Goal: Task Accomplishment & Management: Manage account settings

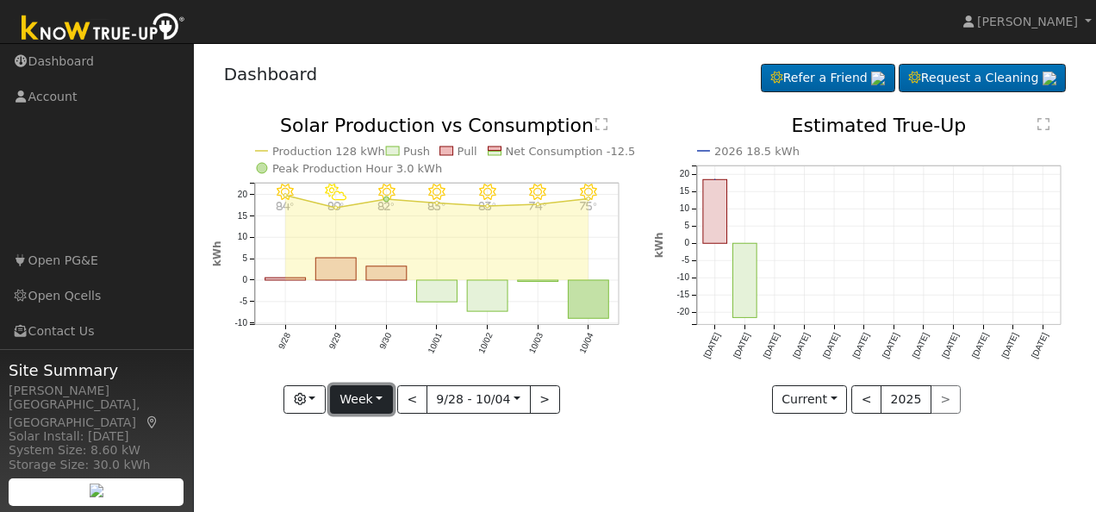
click at [381, 393] on button "Week" at bounding box center [361, 399] width 63 height 29
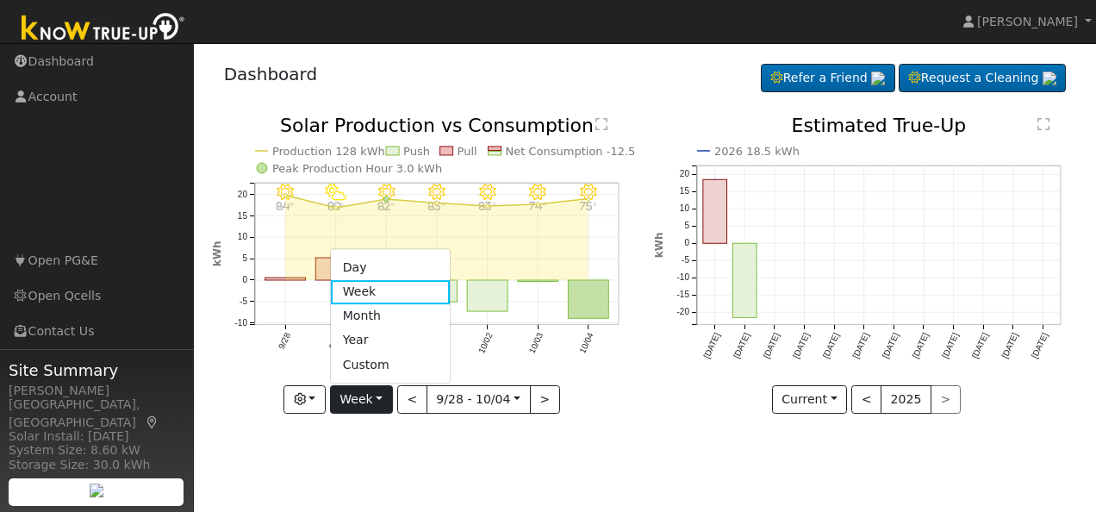
click at [368, 266] on link "Day" at bounding box center [391, 268] width 120 height 24
type input "2025-10-04"
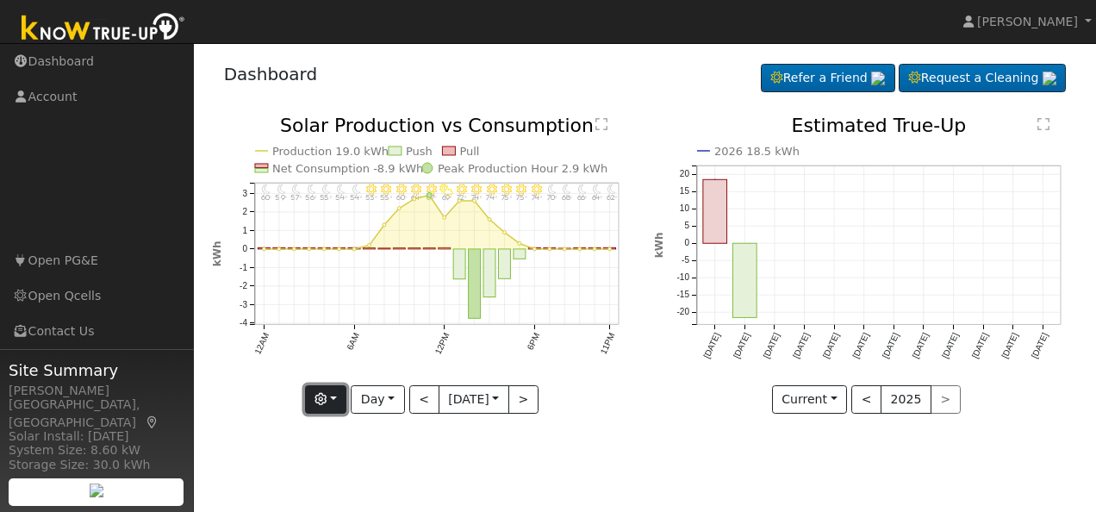
click at [334, 401] on button "button" at bounding box center [326, 399] width 42 height 29
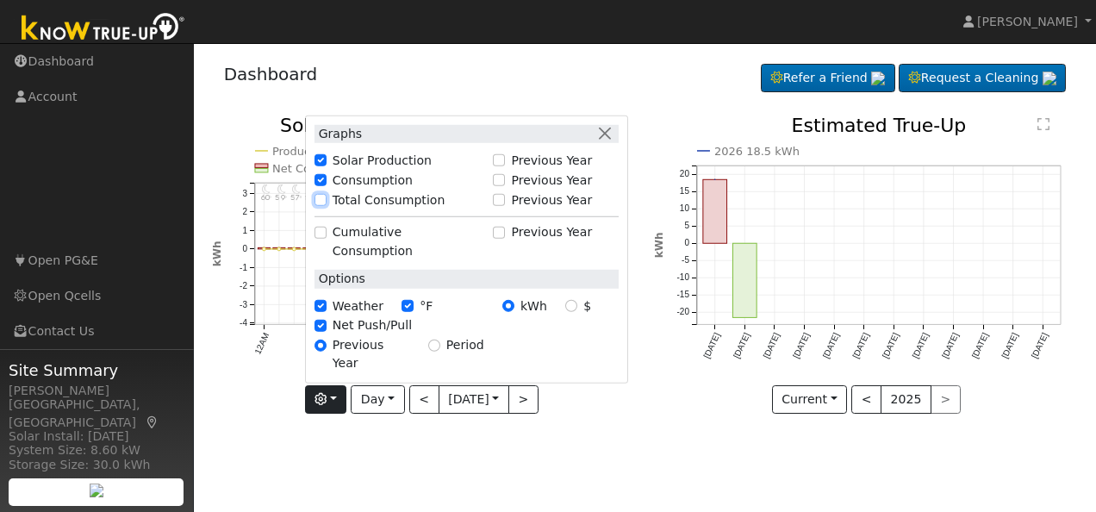
click at [317, 206] on input "Total Consumption" at bounding box center [321, 200] width 12 height 12
checkbox input "true"
click at [604, 142] on button "button" at bounding box center [605, 133] width 18 height 18
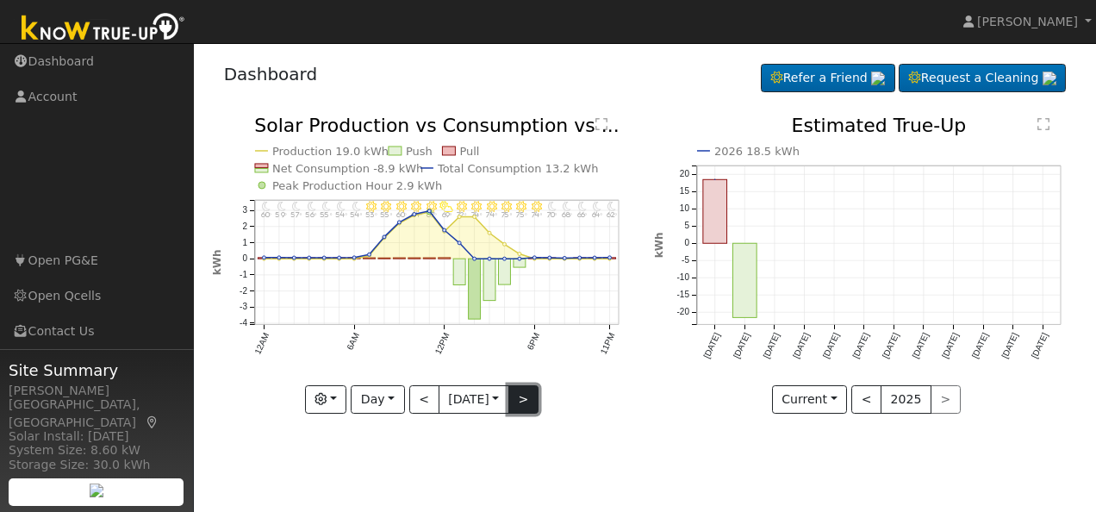
click at [522, 394] on button ">" at bounding box center [524, 399] width 30 height 29
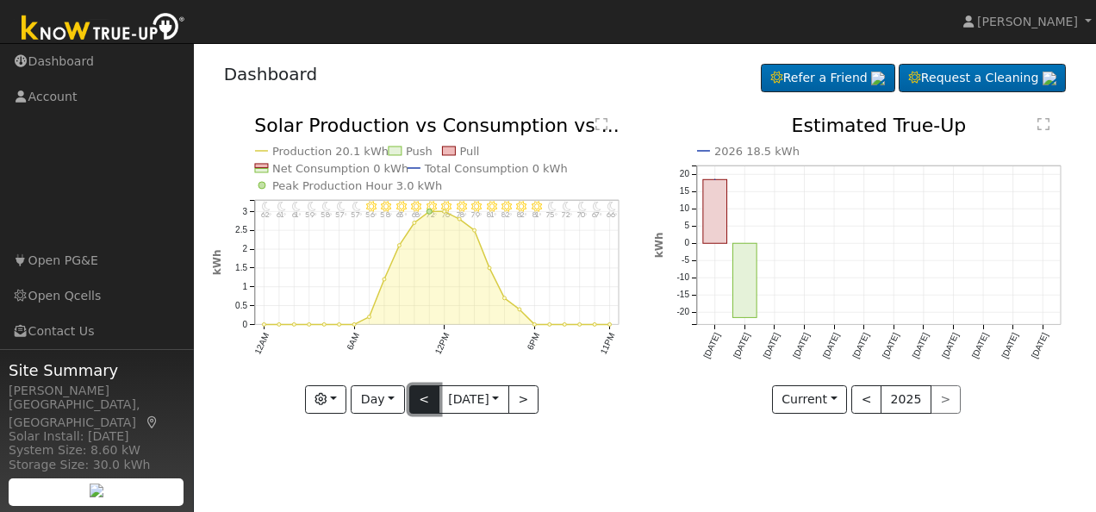
click at [417, 403] on button "<" at bounding box center [424, 399] width 30 height 29
type input "2025-10-04"
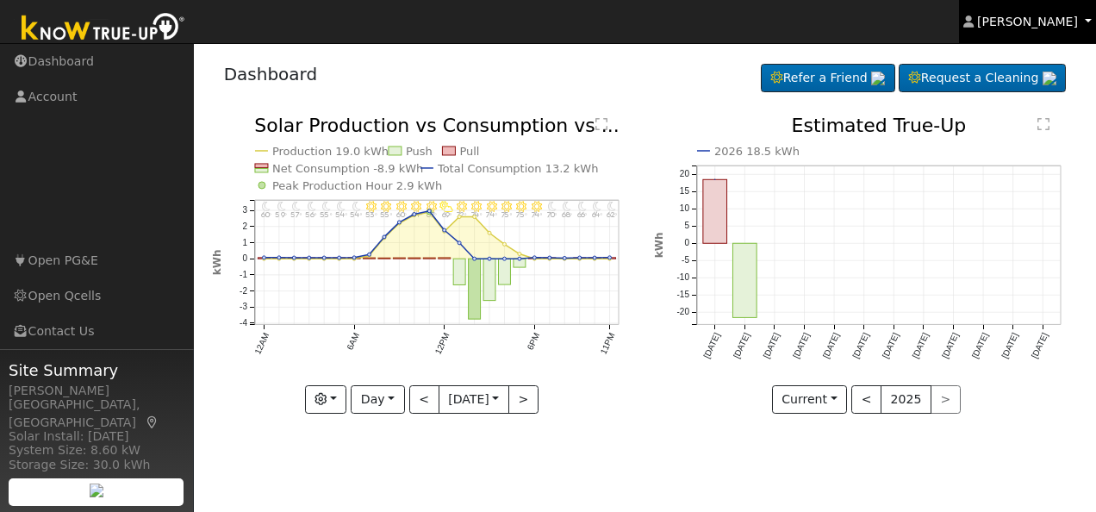
click at [1086, 19] on link "[PERSON_NAME]" at bounding box center [1028, 21] width 138 height 43
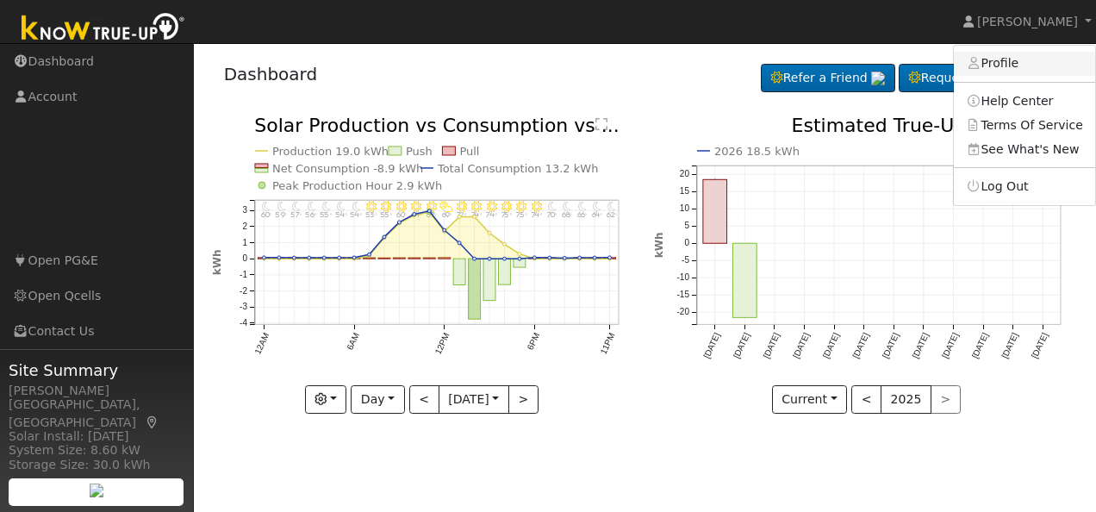
click at [1024, 69] on link "Profile" at bounding box center [1024, 64] width 141 height 24
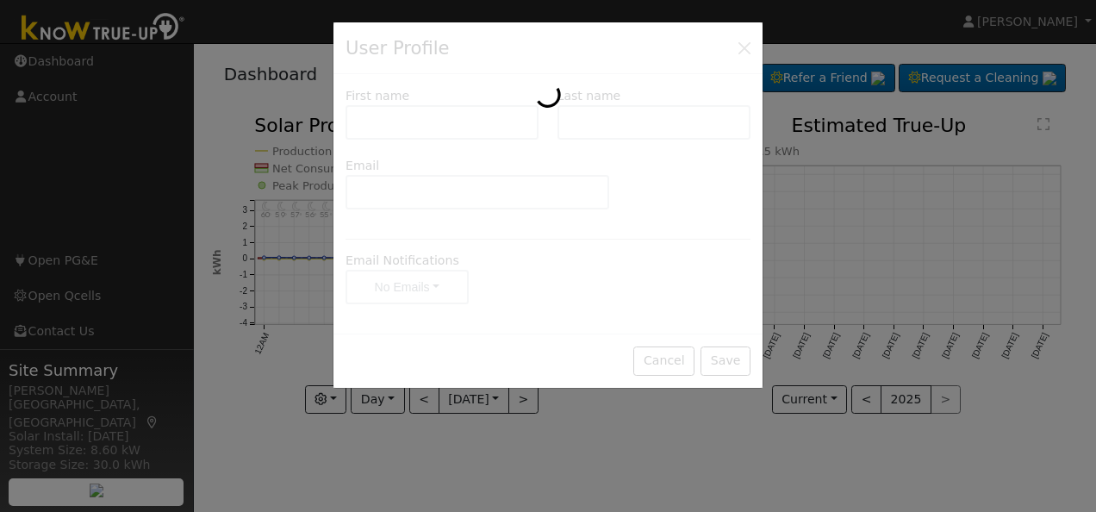
type input "Duane"
type input "Lutz"
type input "ki6qel@yahoo.com"
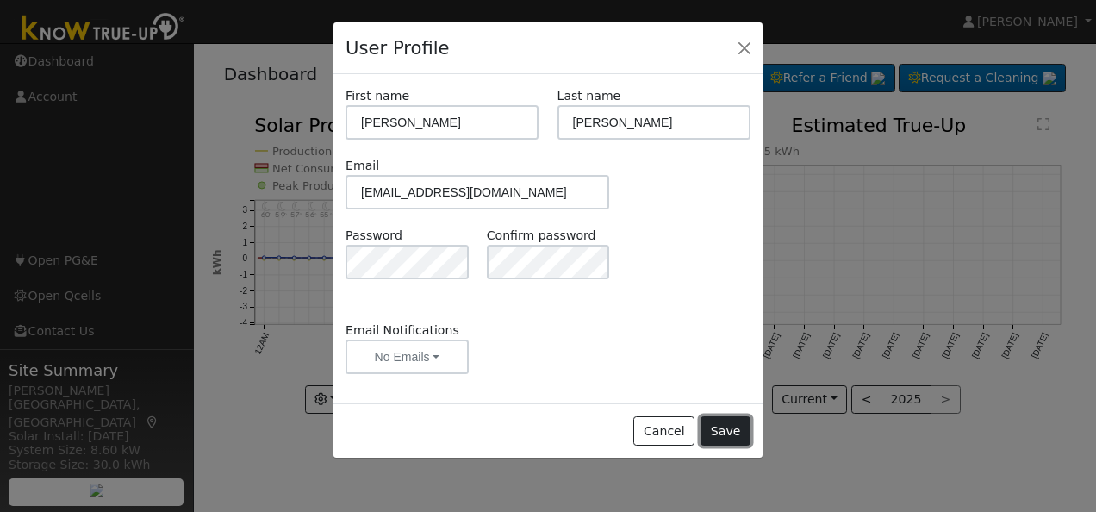
click at [739, 434] on button "Save" at bounding box center [726, 430] width 50 height 29
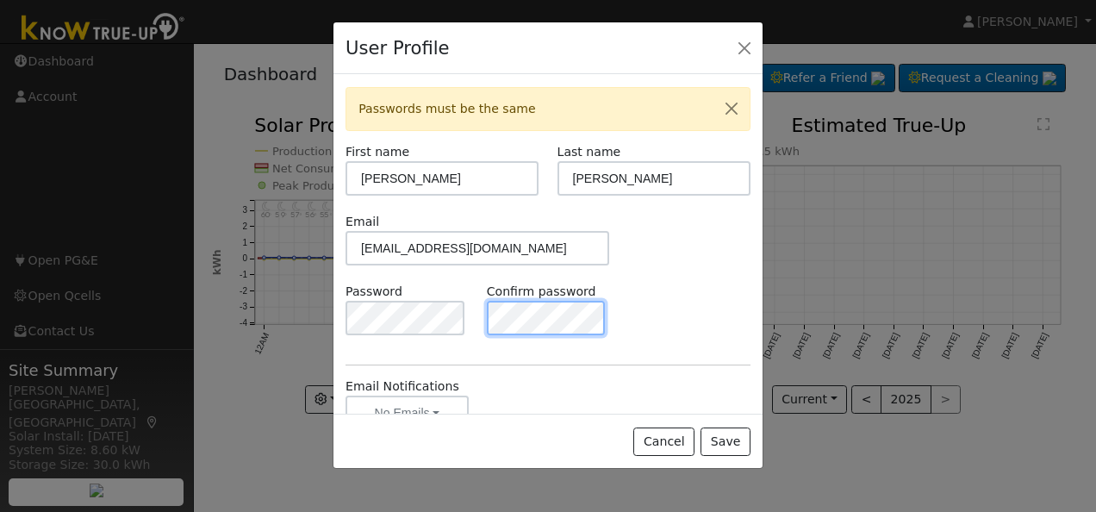
click at [457, 315] on div "Password Confirm password" at bounding box center [548, 318] width 423 height 70
click at [736, 444] on button "Save" at bounding box center [726, 442] width 50 height 29
click at [300, 312] on div "User Profile Passwords must be the same First name Duane Last name Lutz Email k…" at bounding box center [548, 256] width 1096 height 512
click at [469, 313] on div "Password Confirm password" at bounding box center [548, 318] width 423 height 70
click at [736, 436] on button "Save" at bounding box center [726, 442] width 50 height 29
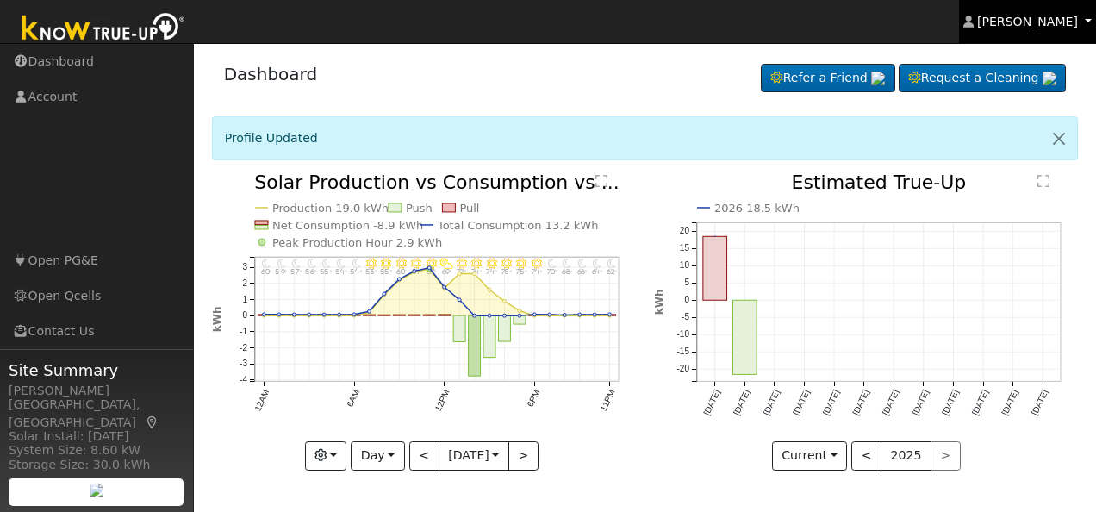
click at [1078, 25] on link "[PERSON_NAME]" at bounding box center [1028, 21] width 138 height 43
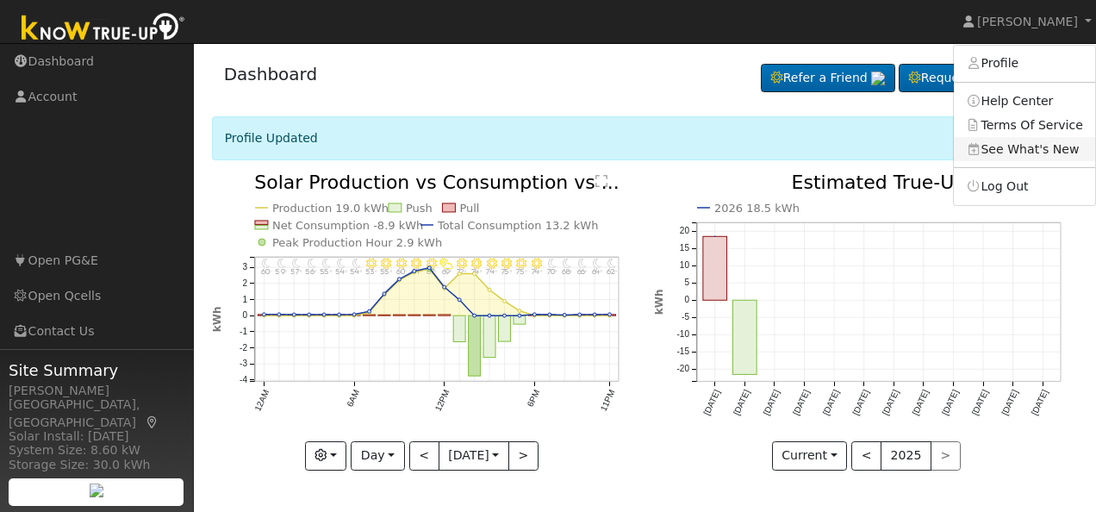
click at [1015, 147] on link "See What's New" at bounding box center [1024, 149] width 141 height 24
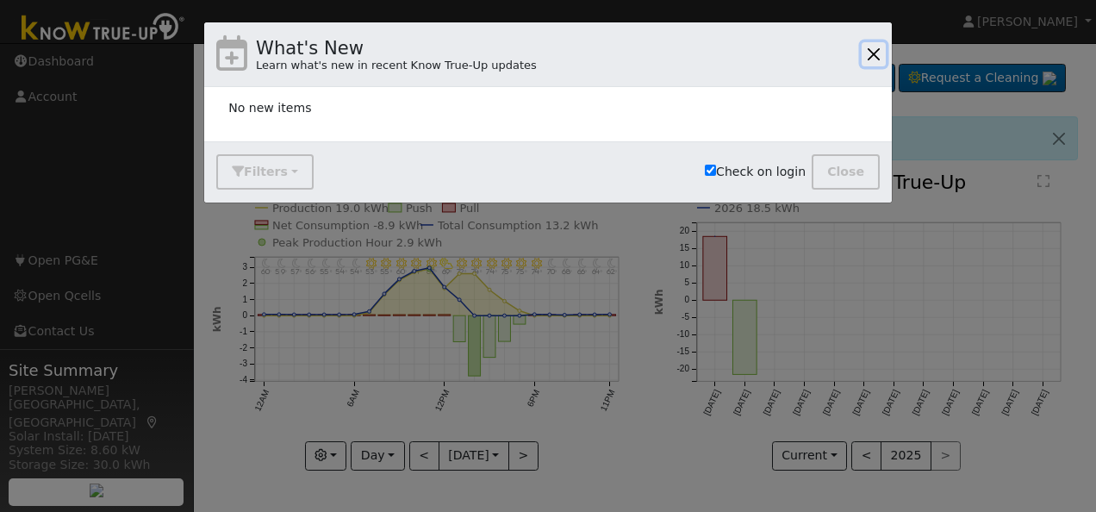
click at [874, 55] on button "button" at bounding box center [874, 54] width 24 height 24
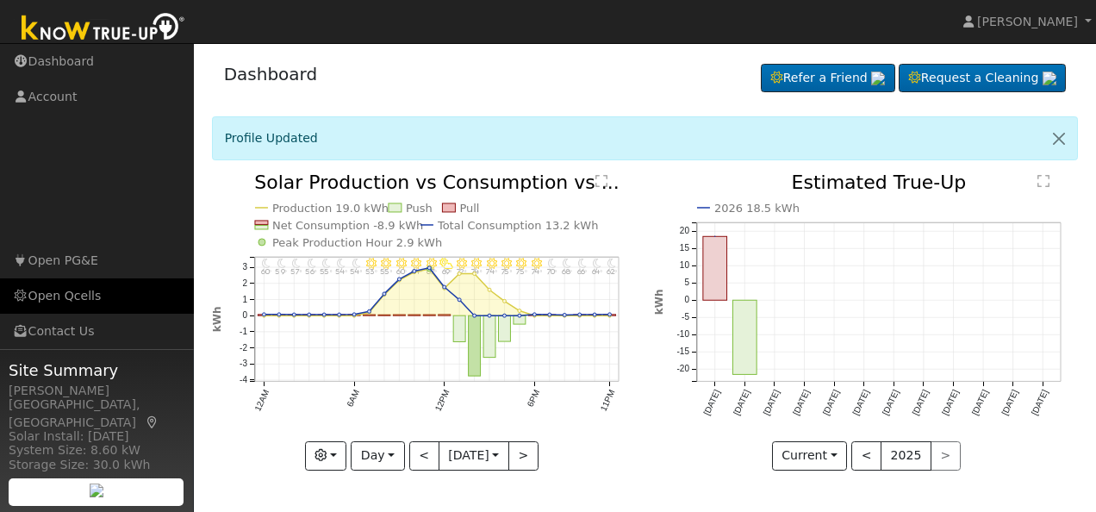
click at [53, 295] on link "Open Qcells" at bounding box center [97, 295] width 194 height 35
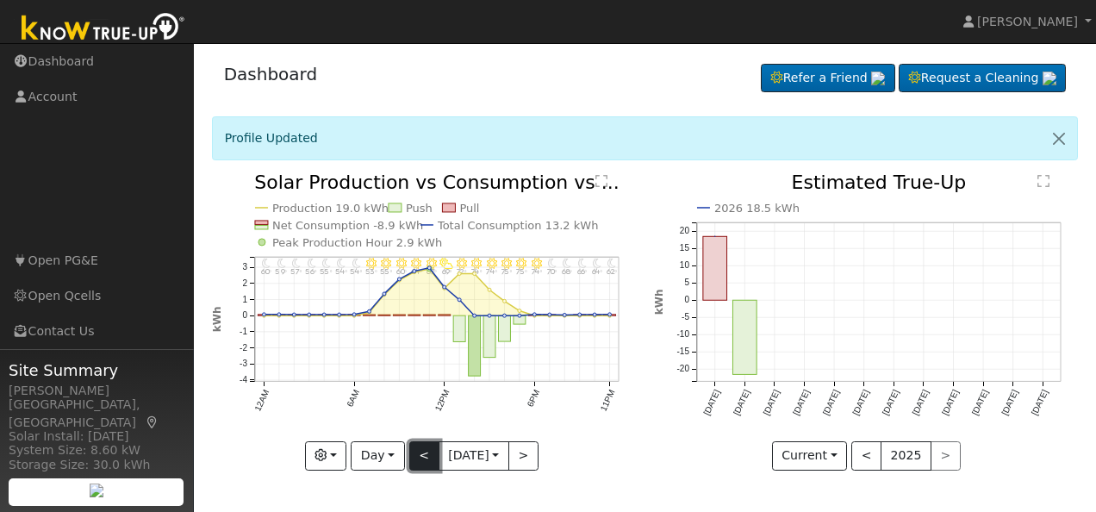
click at [416, 459] on button "<" at bounding box center [424, 455] width 30 height 29
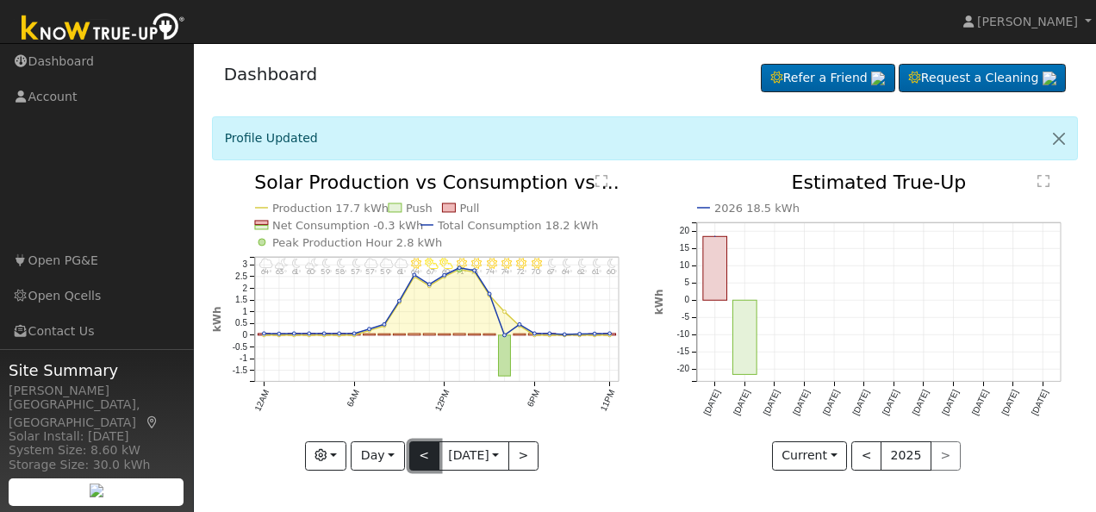
click at [416, 459] on button "<" at bounding box center [424, 455] width 30 height 29
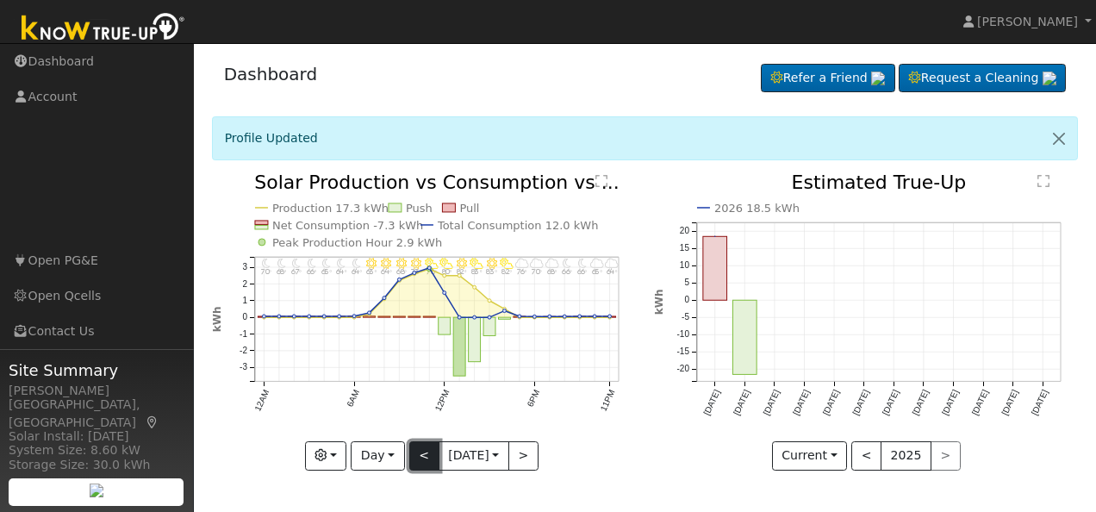
click at [416, 459] on button "<" at bounding box center [424, 455] width 30 height 29
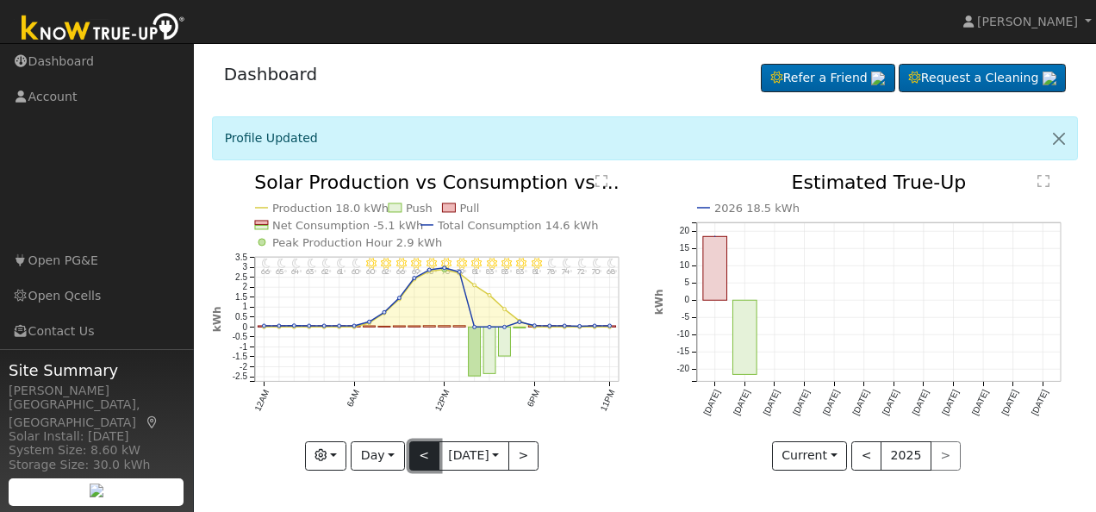
click at [416, 459] on button "<" at bounding box center [424, 455] width 30 height 29
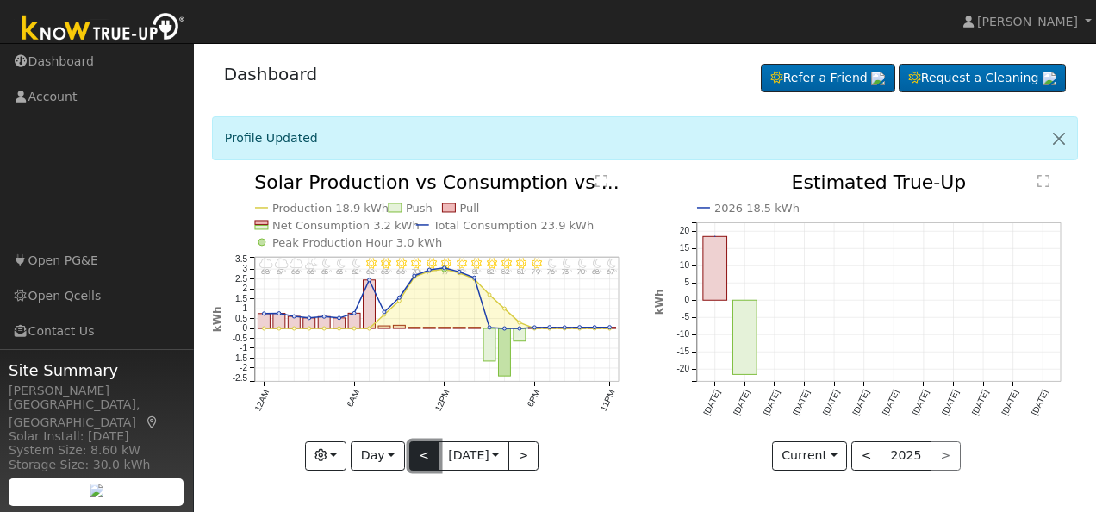
click at [416, 459] on button "<" at bounding box center [424, 455] width 30 height 29
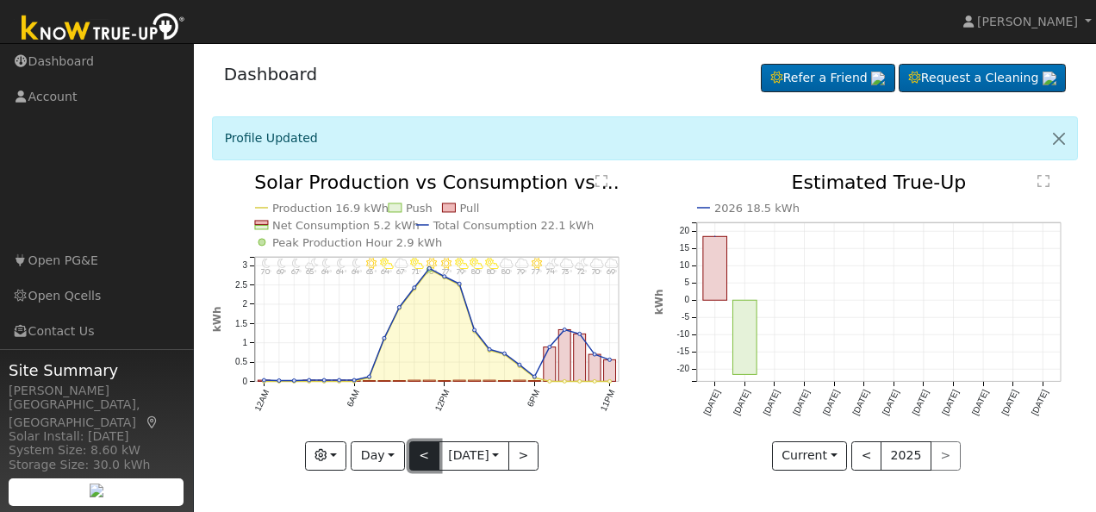
click at [416, 459] on button "<" at bounding box center [424, 455] width 30 height 29
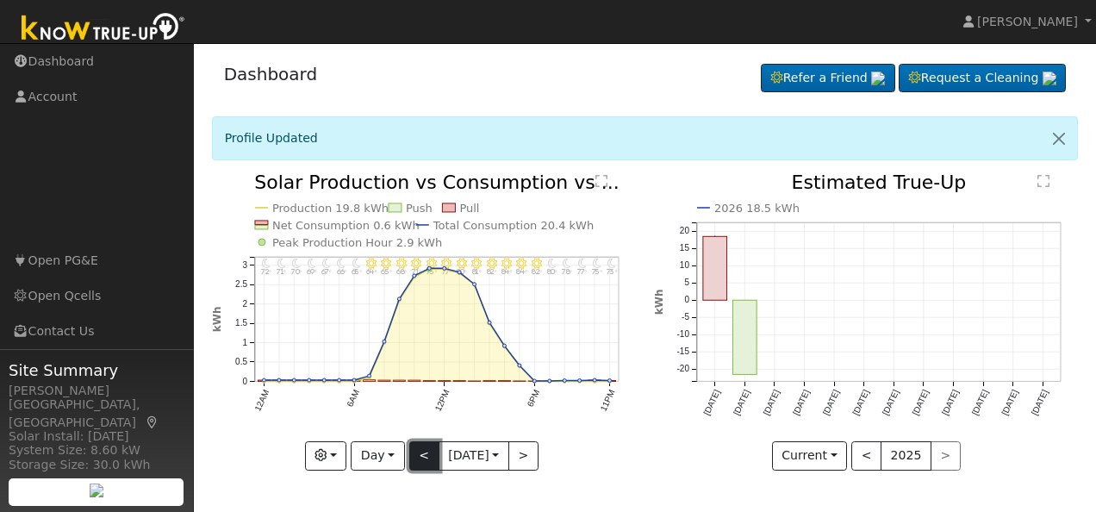
click at [416, 459] on button "<" at bounding box center [424, 455] width 30 height 29
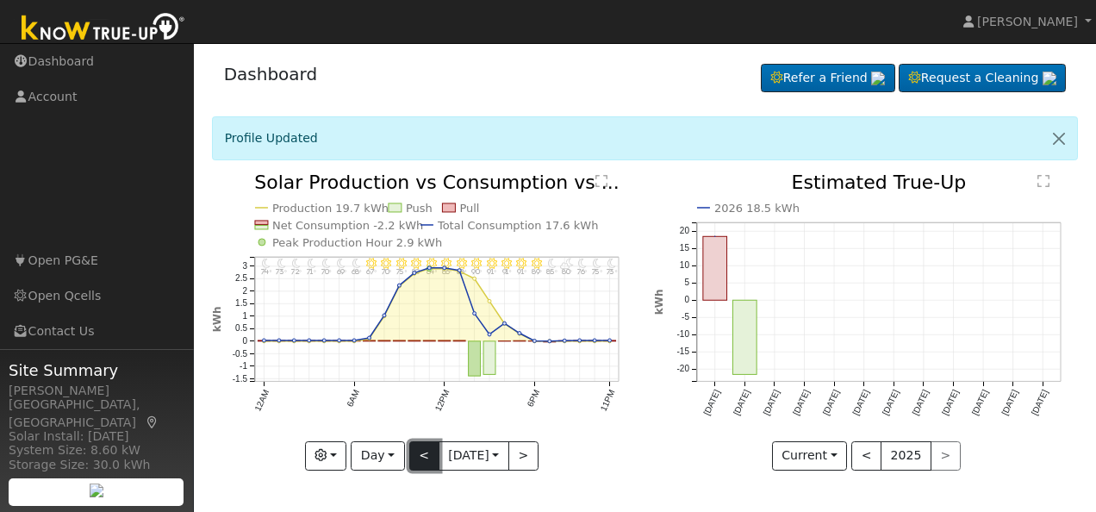
click at [416, 459] on button "<" at bounding box center [424, 455] width 30 height 29
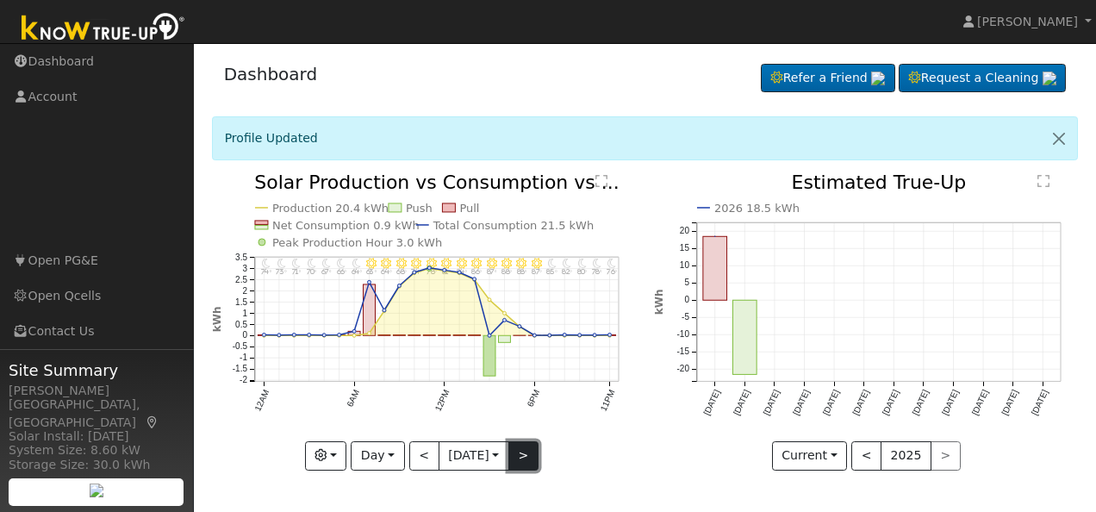
click at [527, 453] on button ">" at bounding box center [524, 455] width 30 height 29
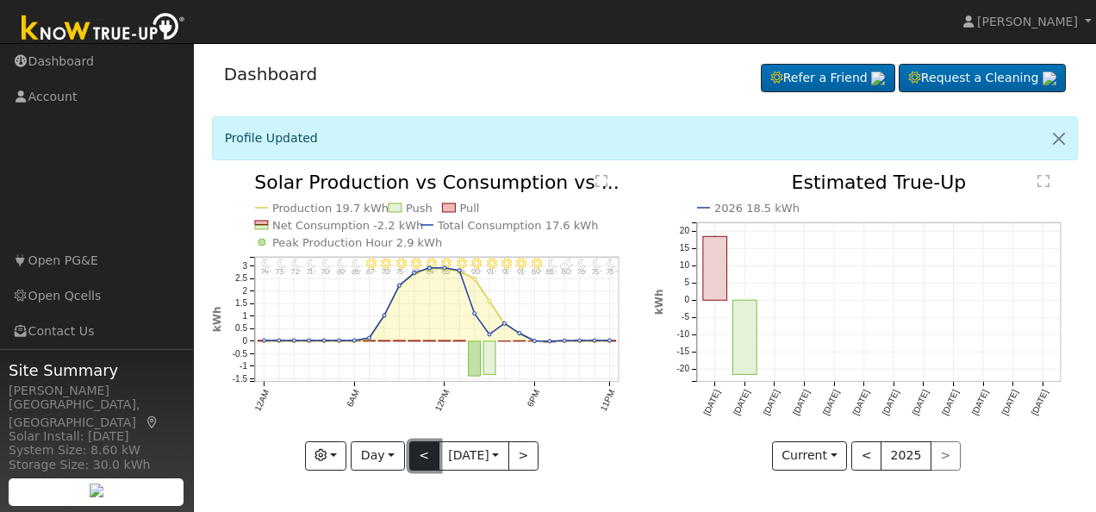
click at [424, 459] on button "<" at bounding box center [424, 455] width 30 height 29
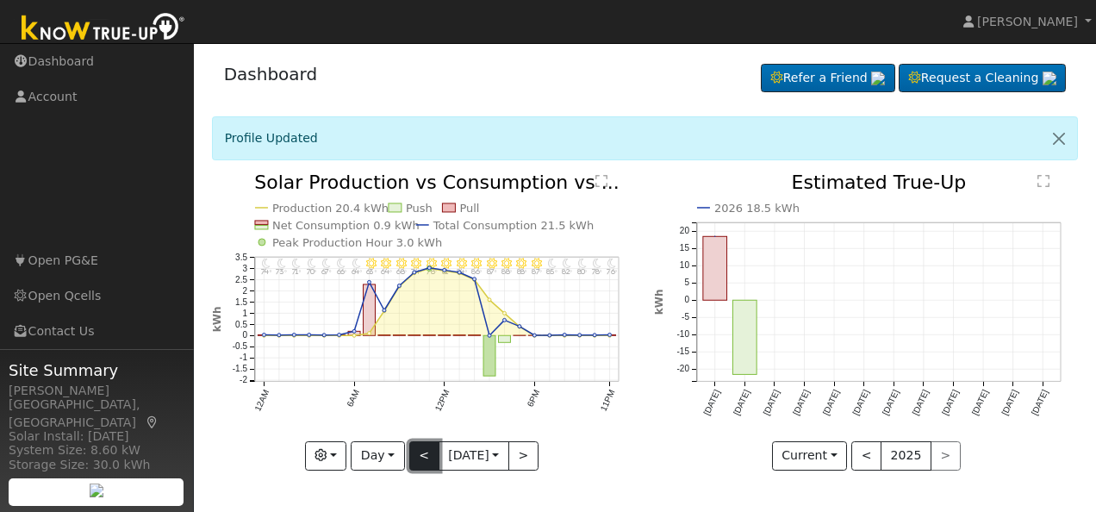
click at [424, 459] on button "<" at bounding box center [424, 455] width 30 height 29
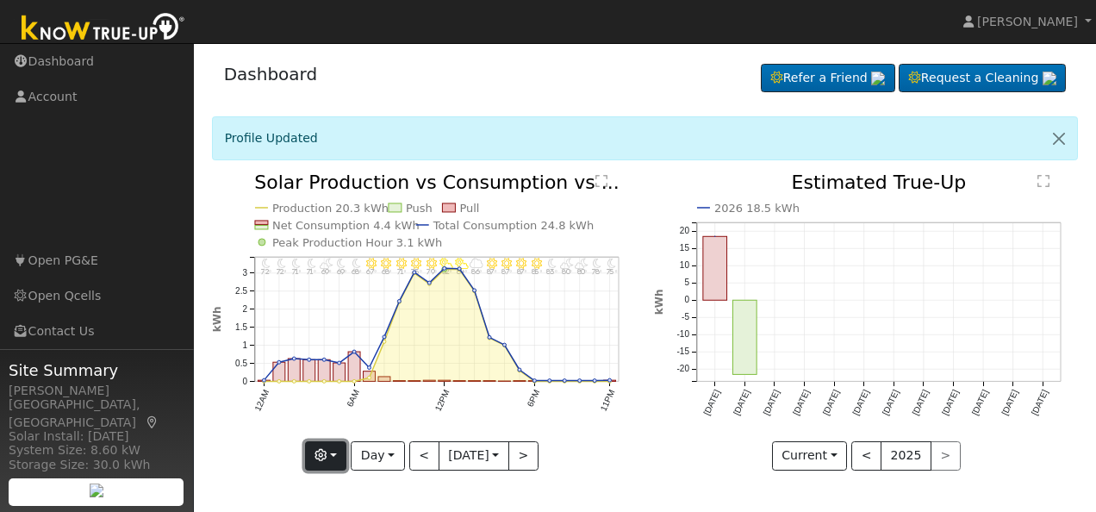
click at [336, 453] on button "button" at bounding box center [326, 455] width 42 height 29
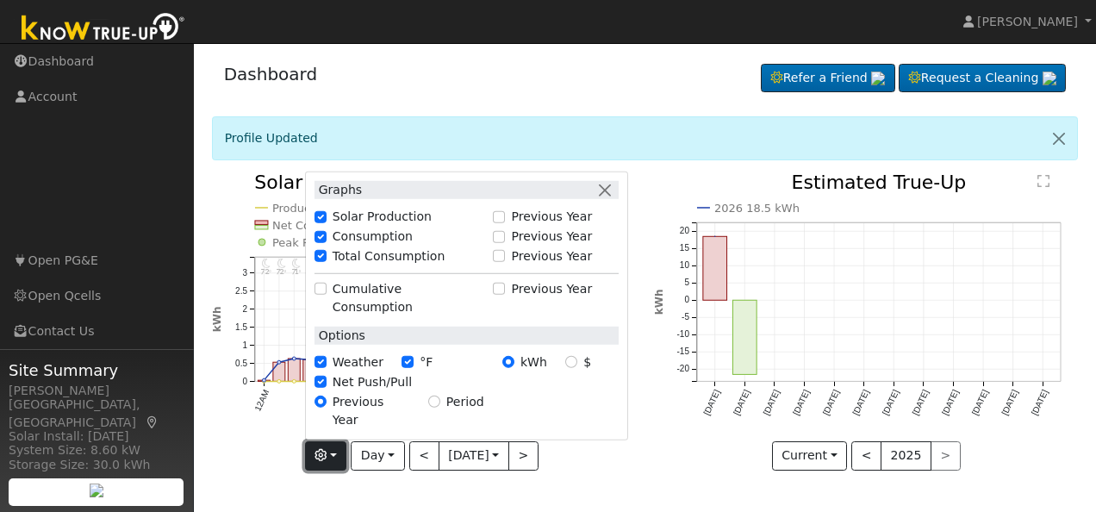
click at [336, 453] on button "button" at bounding box center [326, 455] width 42 height 29
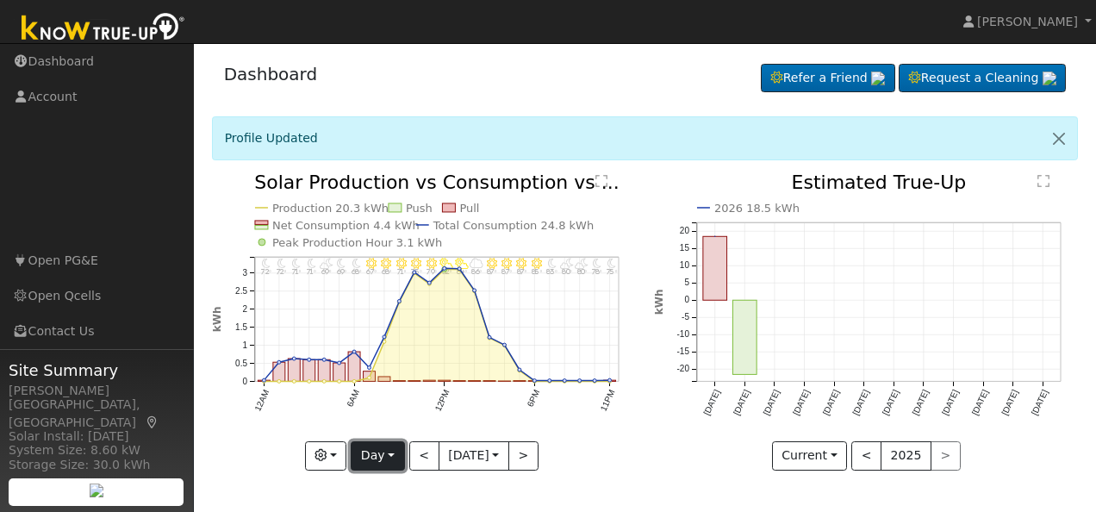
click at [385, 449] on button "Day" at bounding box center [377, 455] width 53 height 29
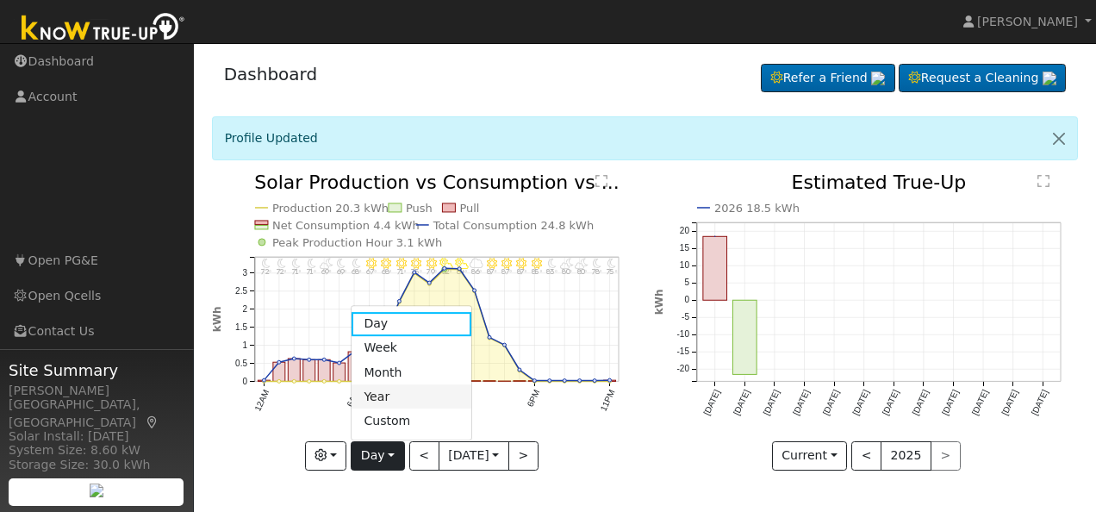
click at [381, 397] on link "Year" at bounding box center [412, 396] width 120 height 24
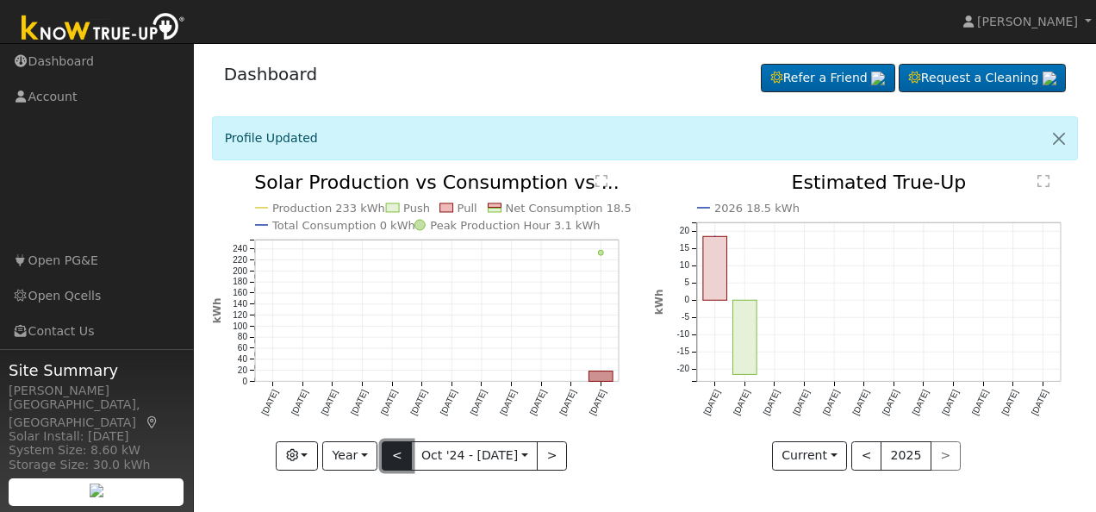
click at [403, 453] on button "<" at bounding box center [397, 455] width 30 height 29
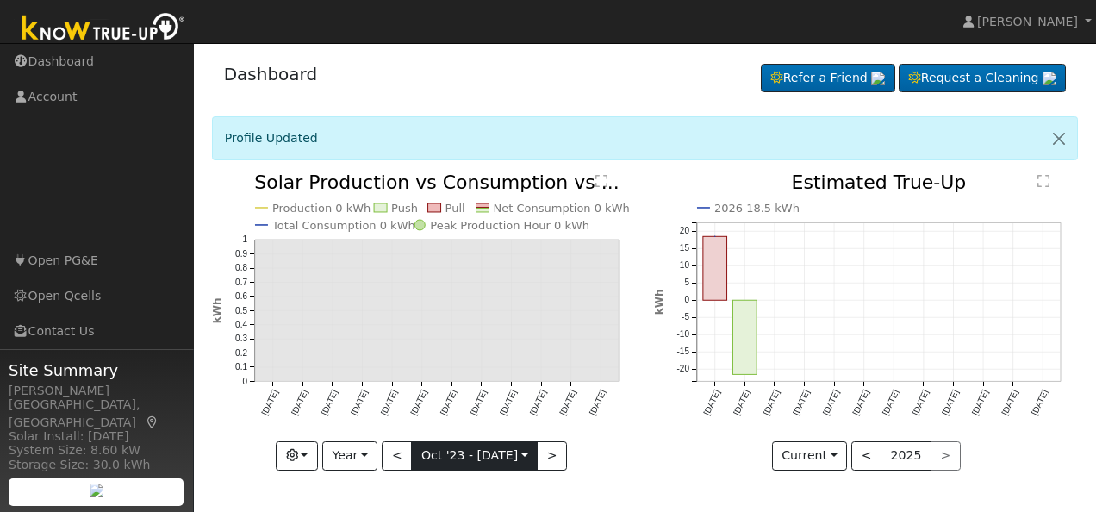
click at [518, 453] on input "2023-10-01" at bounding box center [474, 456] width 125 height 28
drag, startPoint x: 518, startPoint y: 453, endPoint x: 550, endPoint y: 455, distance: 31.9
click at [550, 455] on button ">" at bounding box center [552, 455] width 30 height 29
type input "2024-10-01"
type input "2024"
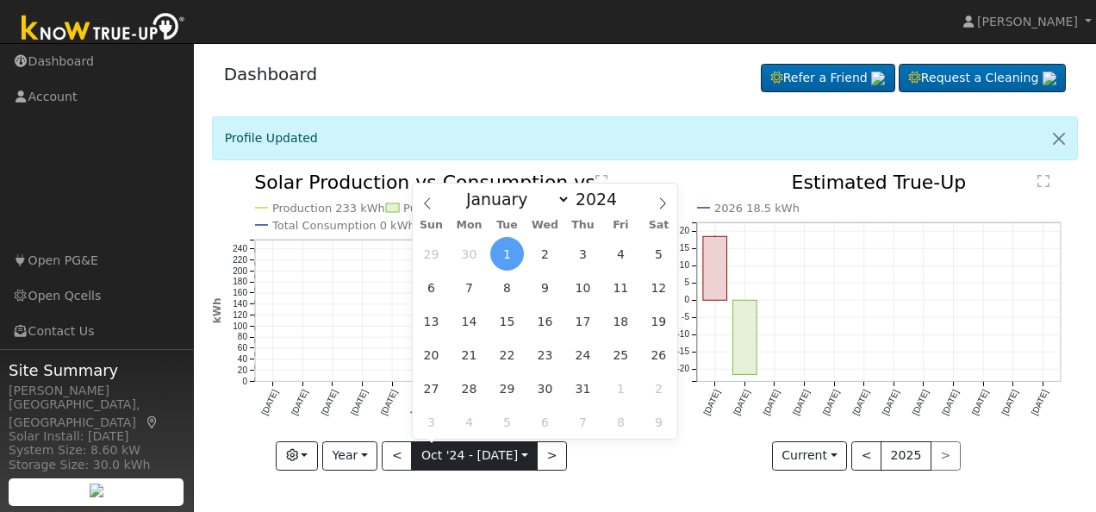
click at [517, 452] on input "2024-10-01" at bounding box center [474, 456] width 125 height 28
click at [424, 207] on icon at bounding box center [428, 203] width 12 height 12
select select "8"
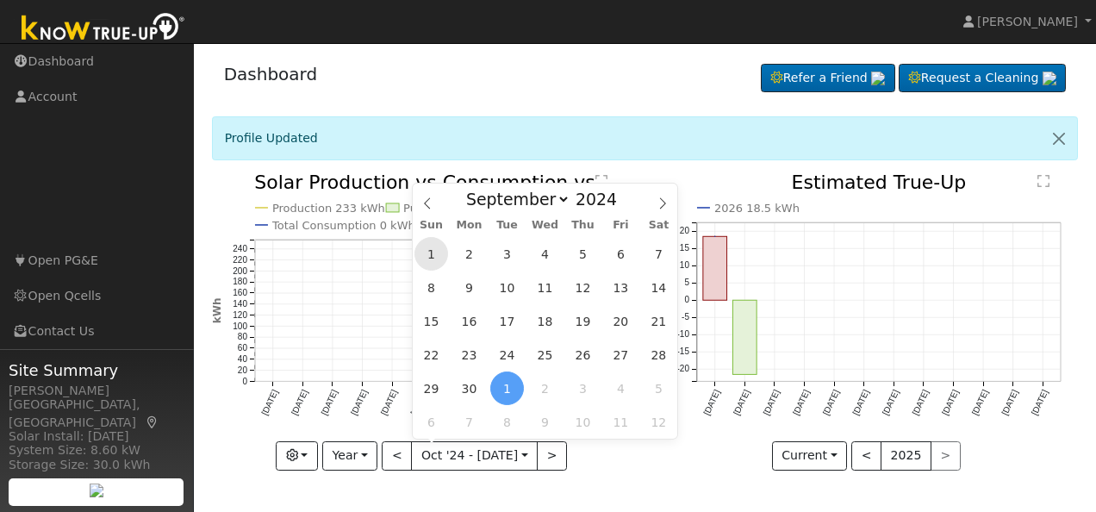
click at [428, 262] on span "1" at bounding box center [432, 254] width 34 height 34
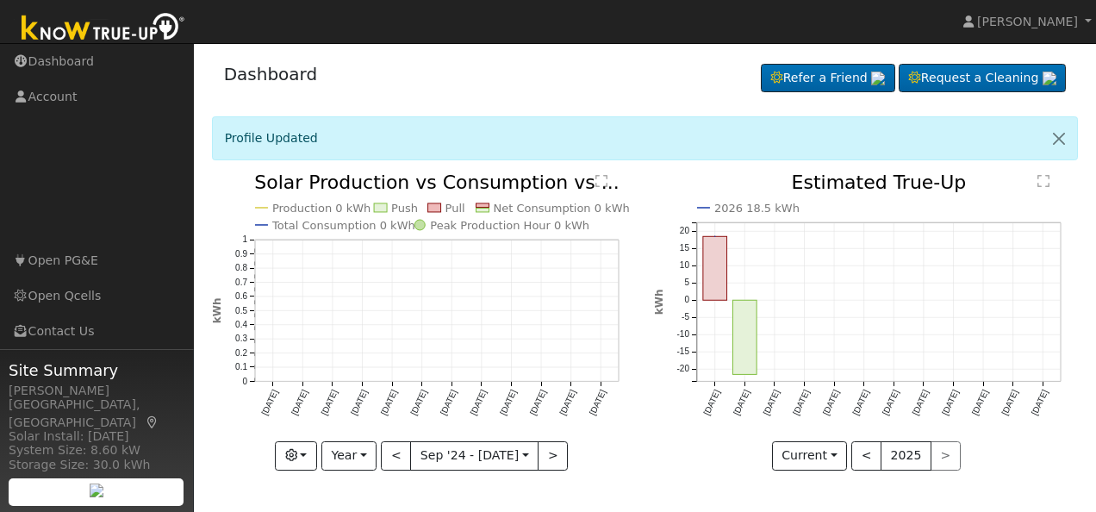
click at [465, 488] on div "Production 0 kWh Push Pull Net Consumption 0 kWh Total Consumption 0 kWh Peak P…" at bounding box center [424, 334] width 443 height 323
click at [548, 457] on button ">" at bounding box center [553, 455] width 30 height 29
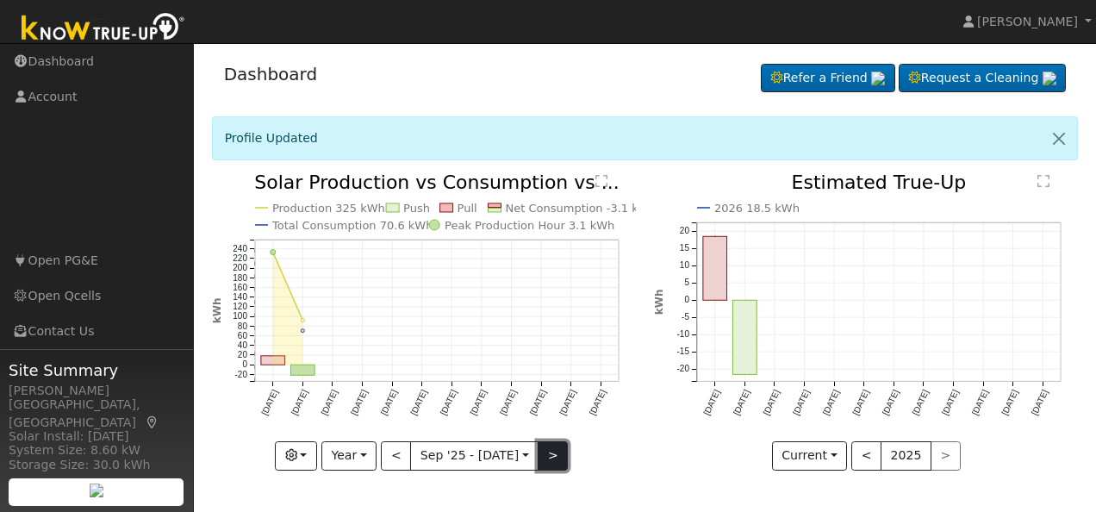
click at [548, 457] on button ">" at bounding box center [553, 455] width 30 height 29
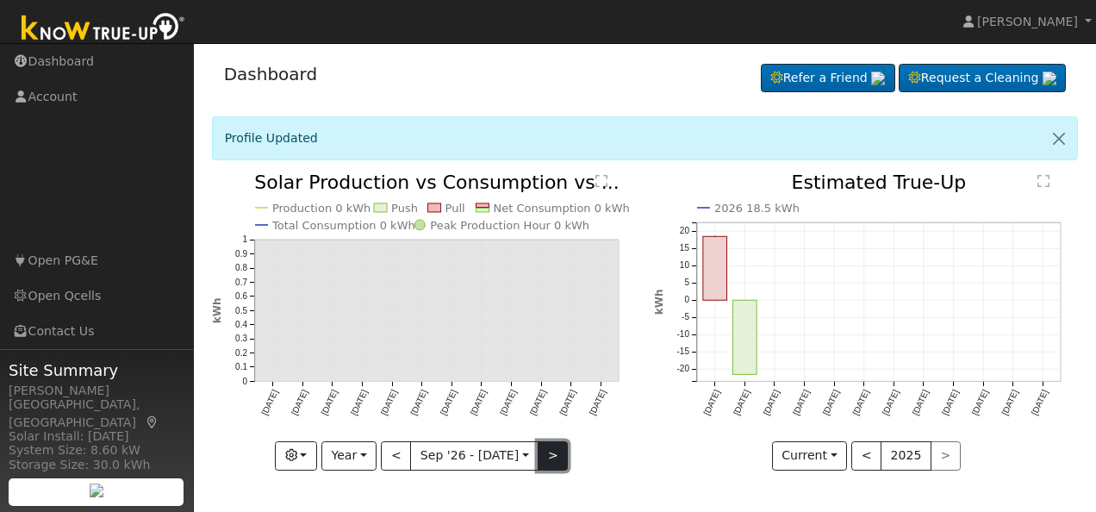
click at [548, 457] on button ">" at bounding box center [553, 455] width 30 height 29
click at [402, 452] on button "<" at bounding box center [396, 455] width 30 height 29
type input "2025-09-01"
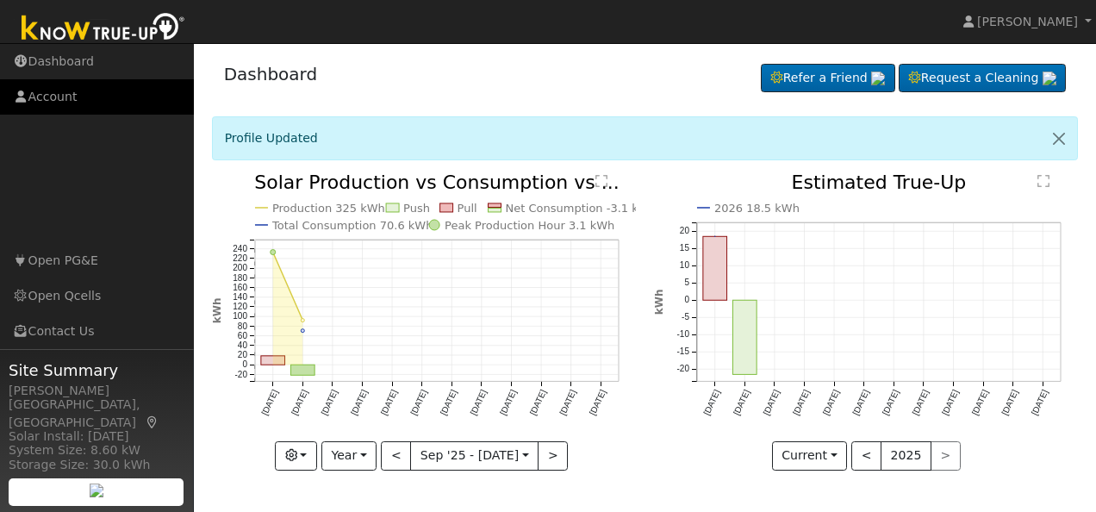
click at [52, 100] on link "Account" at bounding box center [97, 96] width 194 height 35
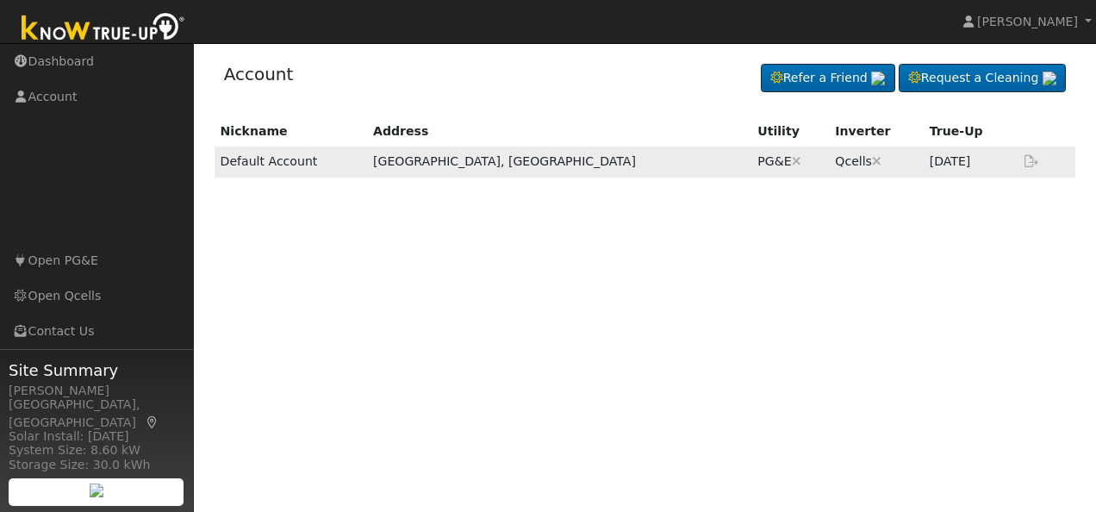
click at [1031, 159] on icon at bounding box center [1032, 161] width 16 height 12
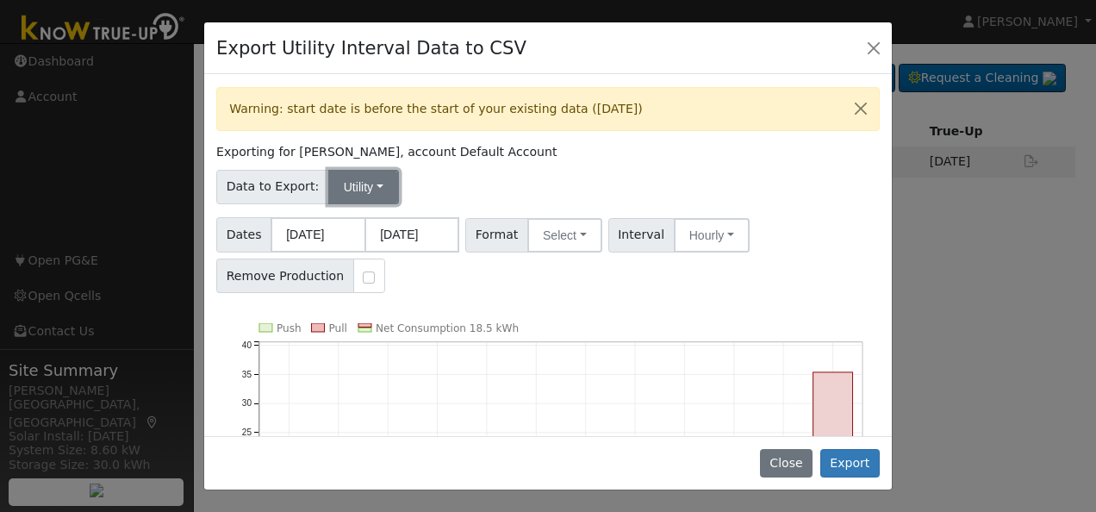
click at [365, 183] on button "Utility" at bounding box center [363, 187] width 71 height 34
click at [347, 235] on input "10/01/2024" at bounding box center [318, 234] width 95 height 35
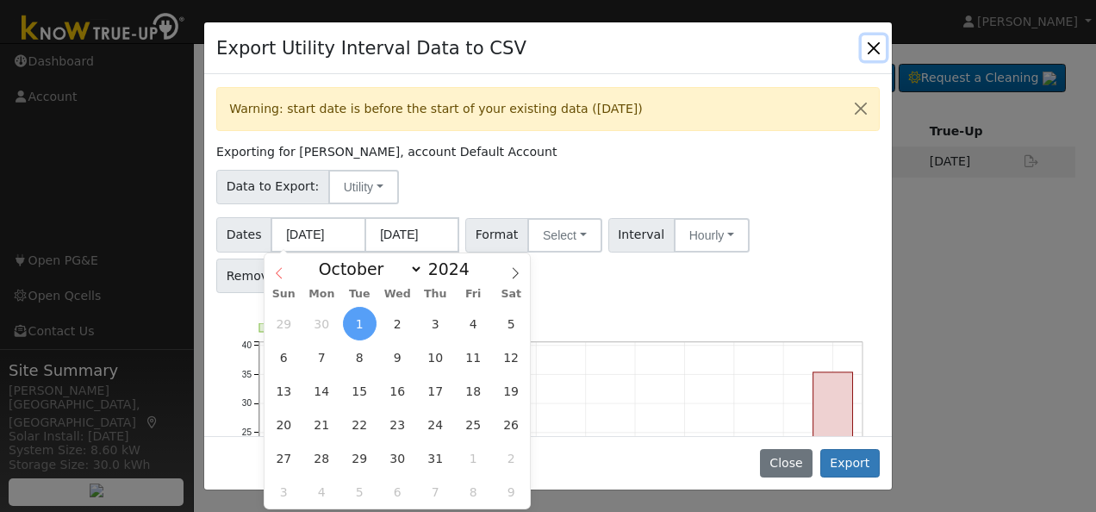
click at [276, 271] on icon at bounding box center [279, 273] width 12 height 12
select select "8"
click at [436, 388] on span "19" at bounding box center [436, 391] width 34 height 34
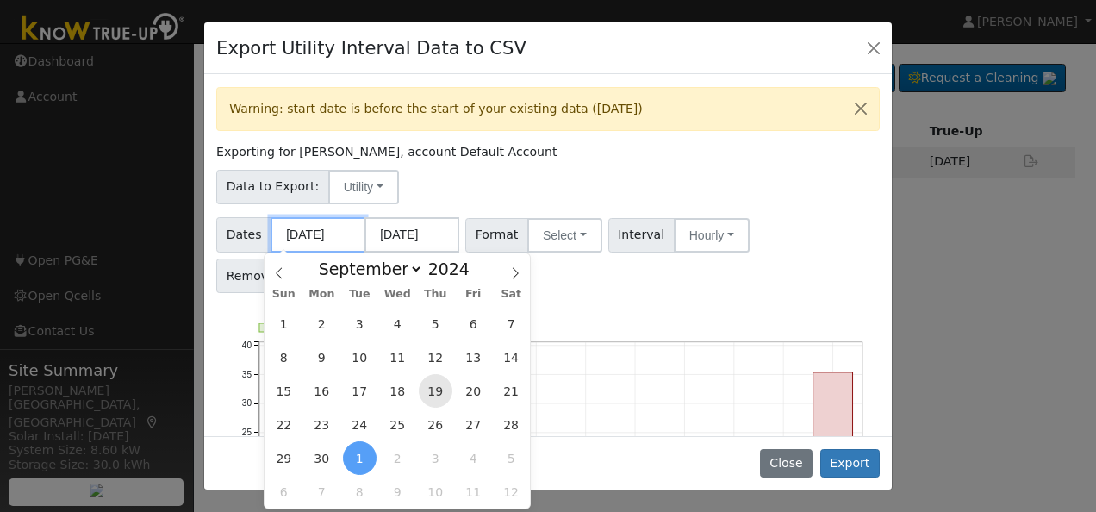
type input "09/19/2024"
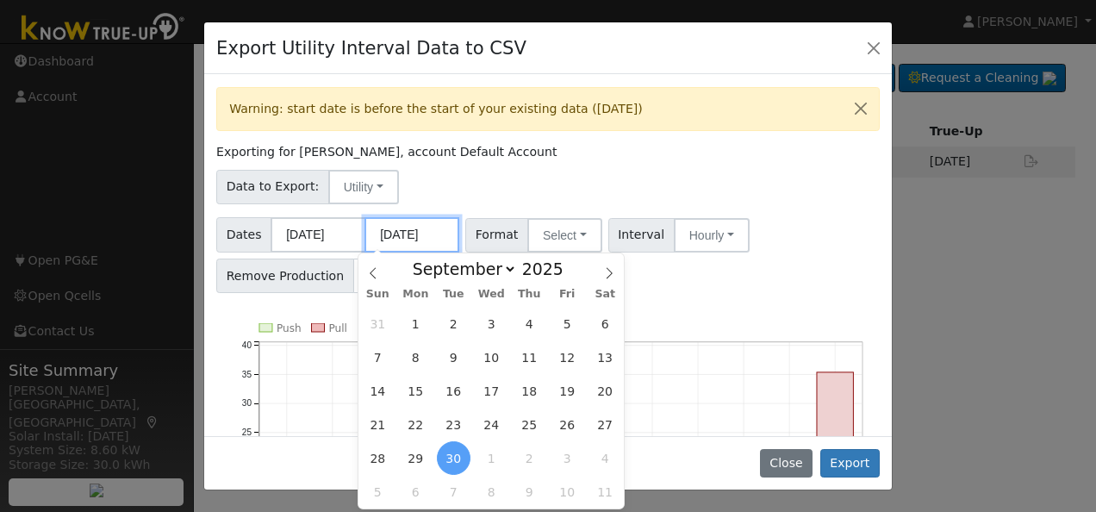
drag, startPoint x: 443, startPoint y: 238, endPoint x: 407, endPoint y: 238, distance: 36.2
click at [407, 238] on input "09/30/2025" at bounding box center [412, 234] width 95 height 35
click at [606, 269] on icon at bounding box center [609, 273] width 12 height 12
select select "9"
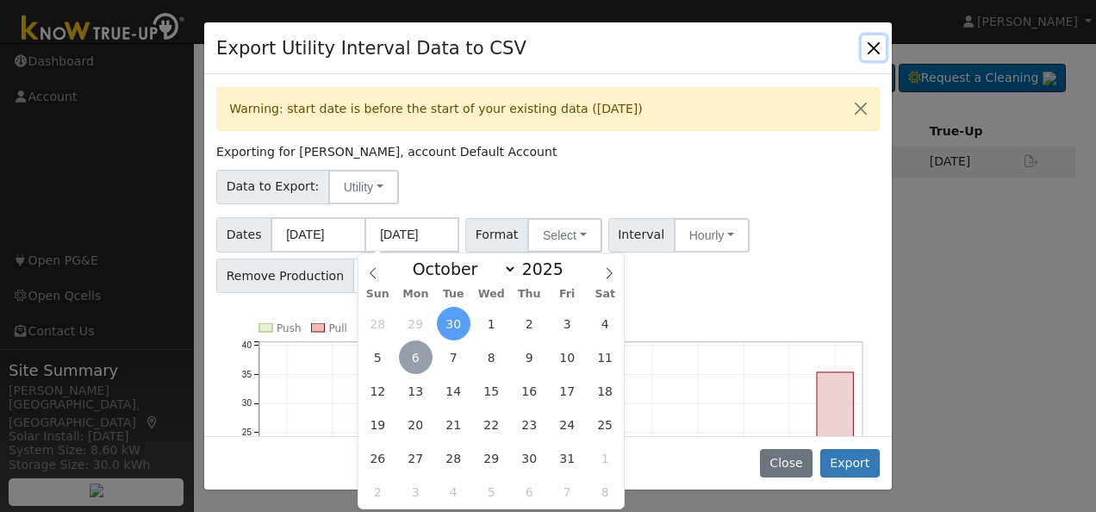
click at [420, 357] on span "6" at bounding box center [416, 357] width 34 height 34
type input "10/06/2025"
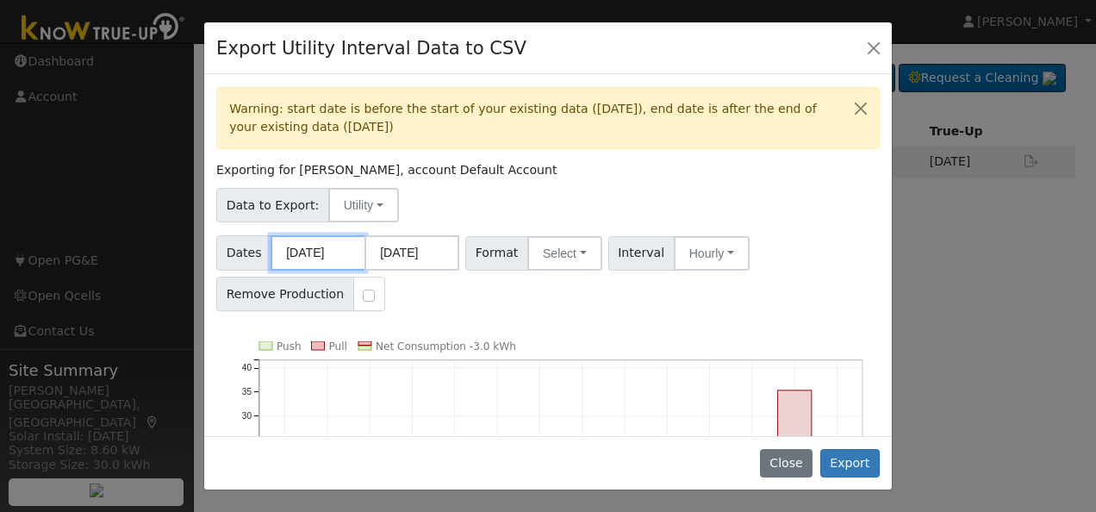
click at [345, 250] on input "09/19/2024" at bounding box center [318, 252] width 95 height 35
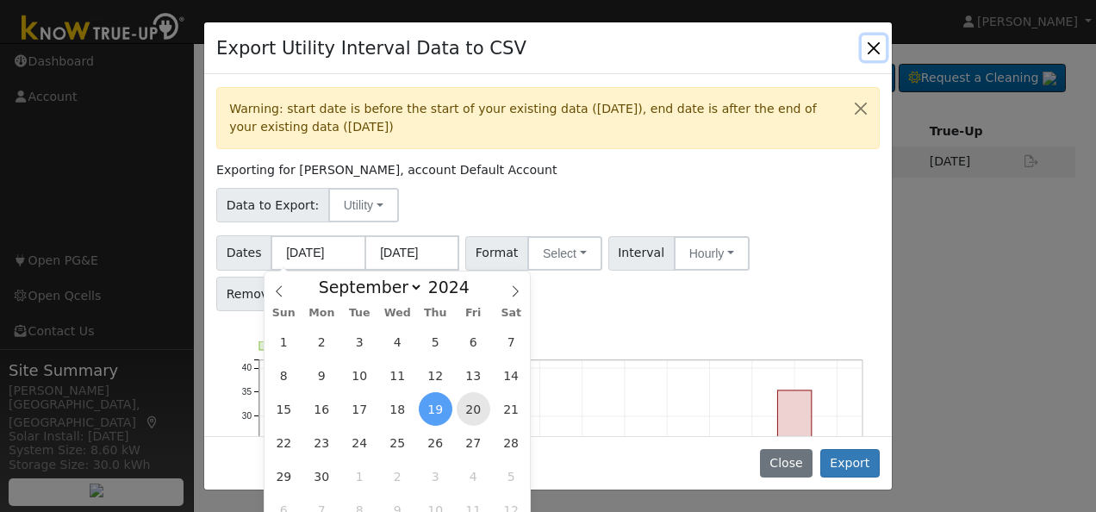
click at [478, 406] on span "20" at bounding box center [474, 409] width 34 height 34
type input "09/20/2024"
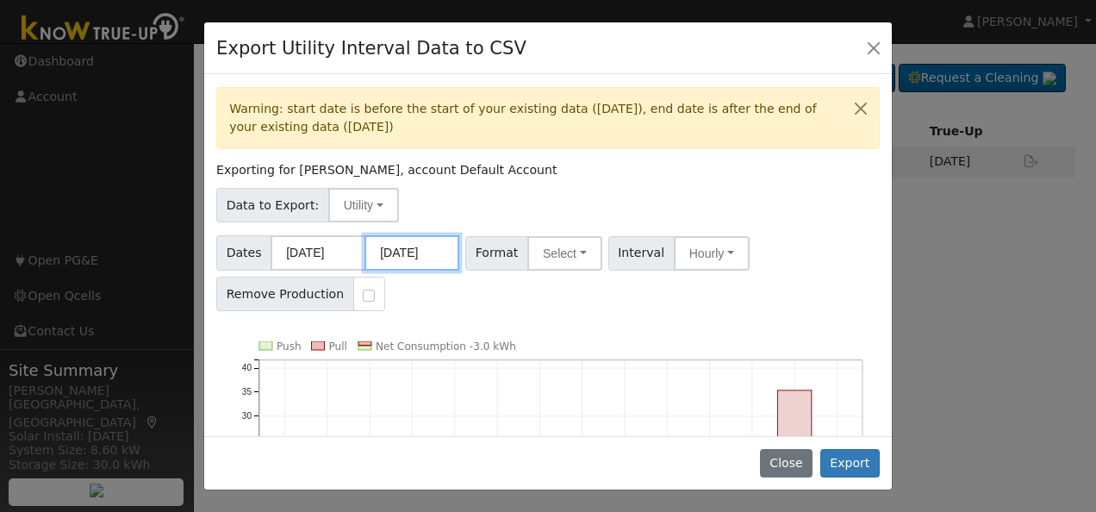
click at [419, 253] on input "10/06/2025" at bounding box center [412, 252] width 95 height 35
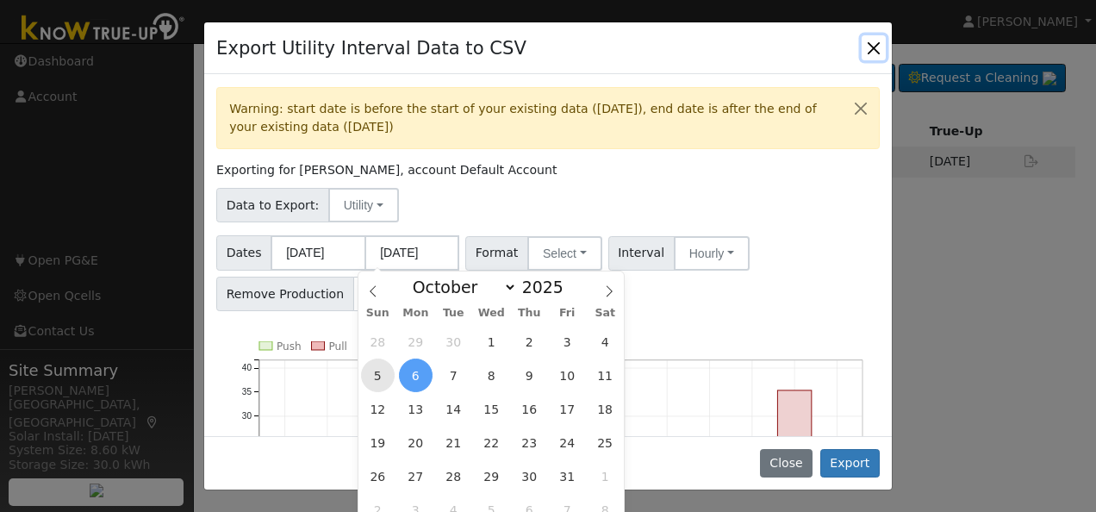
click at [378, 374] on span "5" at bounding box center [378, 376] width 34 height 34
type input "10/05/2025"
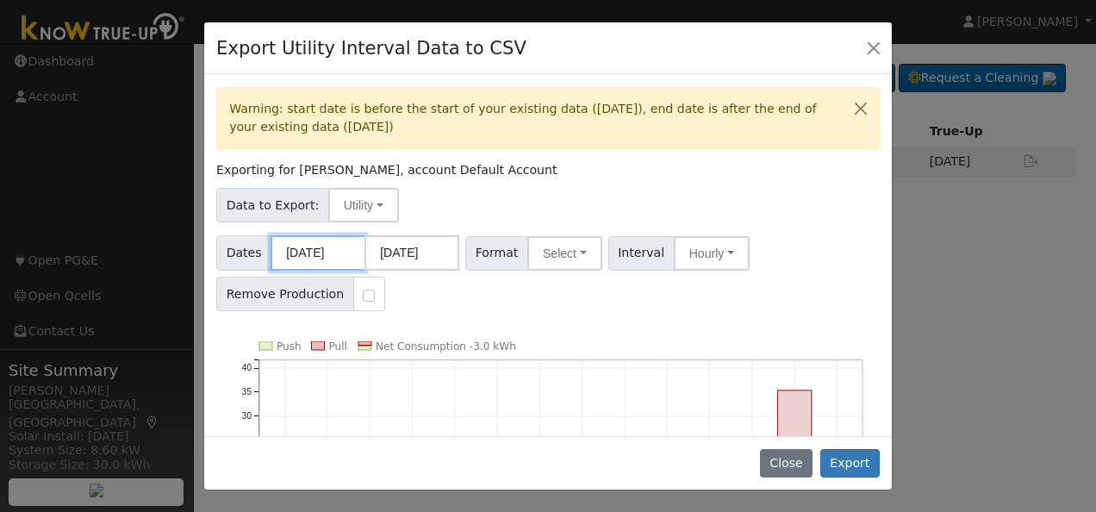
click at [327, 253] on input "09/20/2024" at bounding box center [318, 252] width 95 height 35
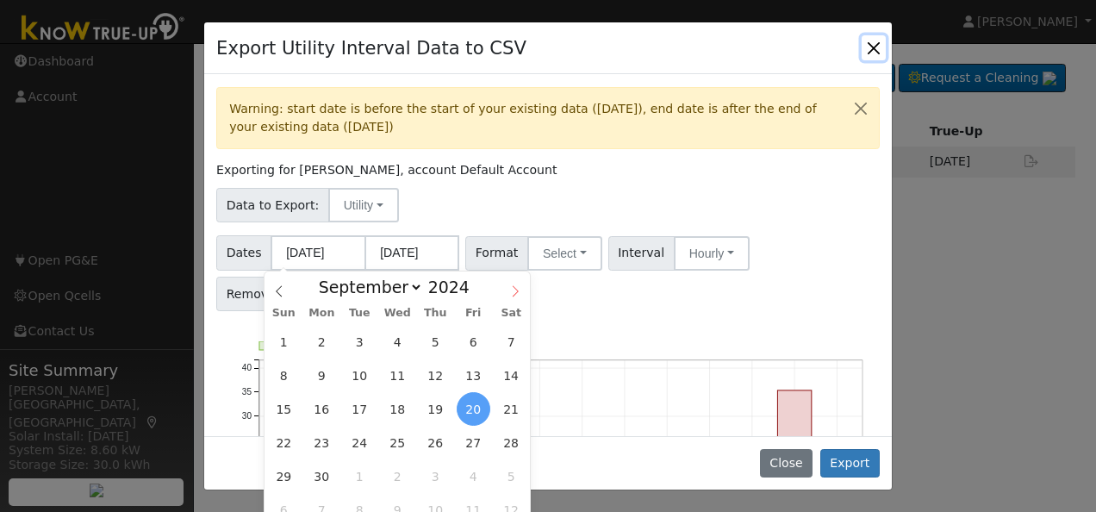
click at [518, 293] on icon at bounding box center [515, 291] width 12 height 12
select select "11"
click at [518, 293] on icon at bounding box center [515, 291] width 12 height 12
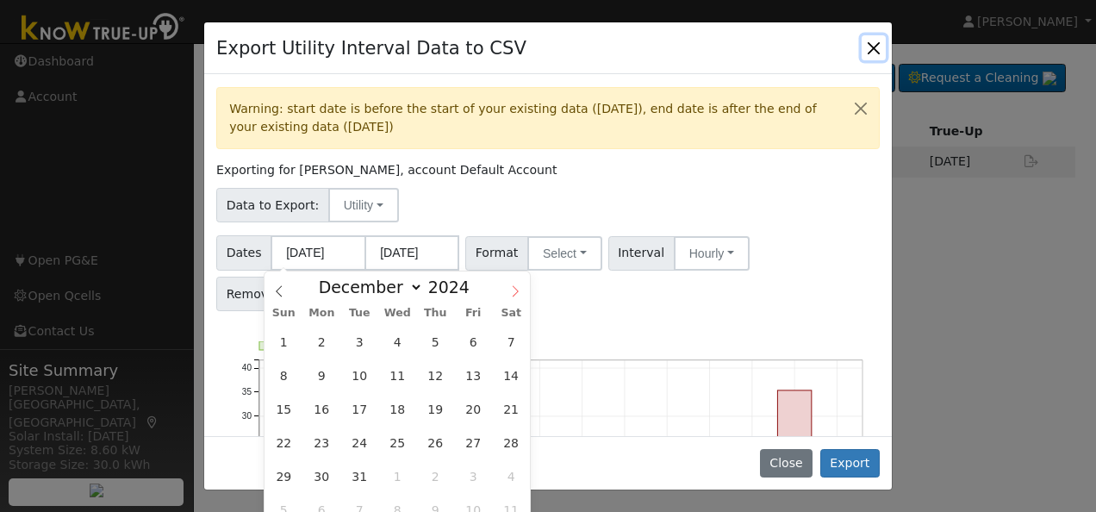
type input "2025"
click at [518, 293] on icon at bounding box center [515, 291] width 12 height 12
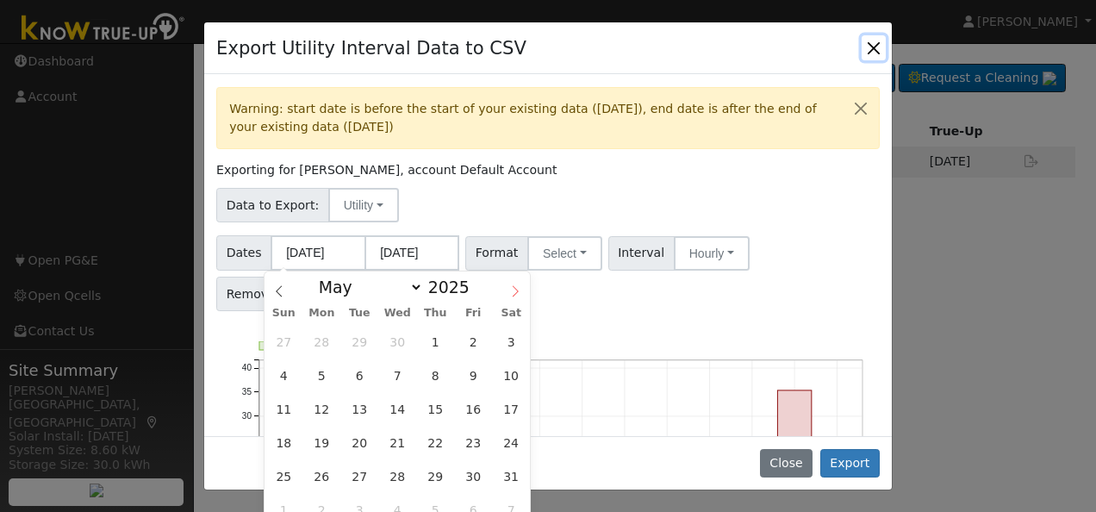
click at [518, 293] on icon at bounding box center [515, 291] width 12 height 12
select select "8"
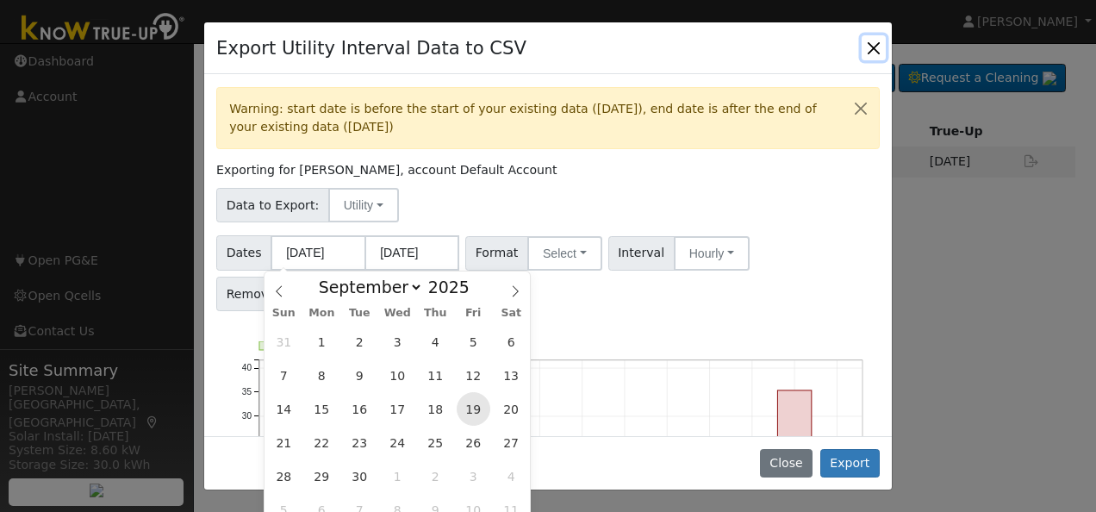
click at [473, 411] on span "19" at bounding box center [474, 409] width 34 height 34
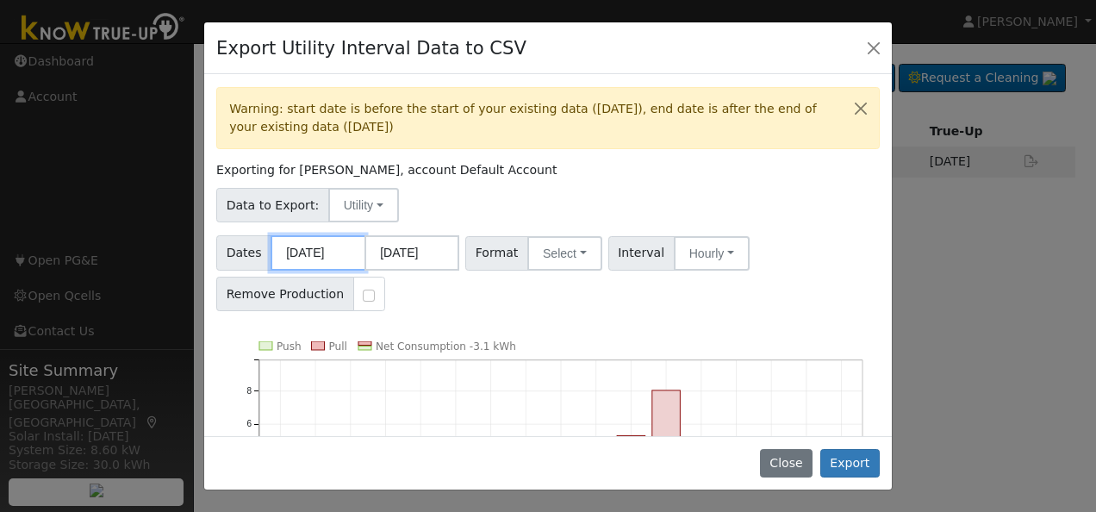
click at [353, 255] on input "09/19/2025" at bounding box center [318, 252] width 95 height 35
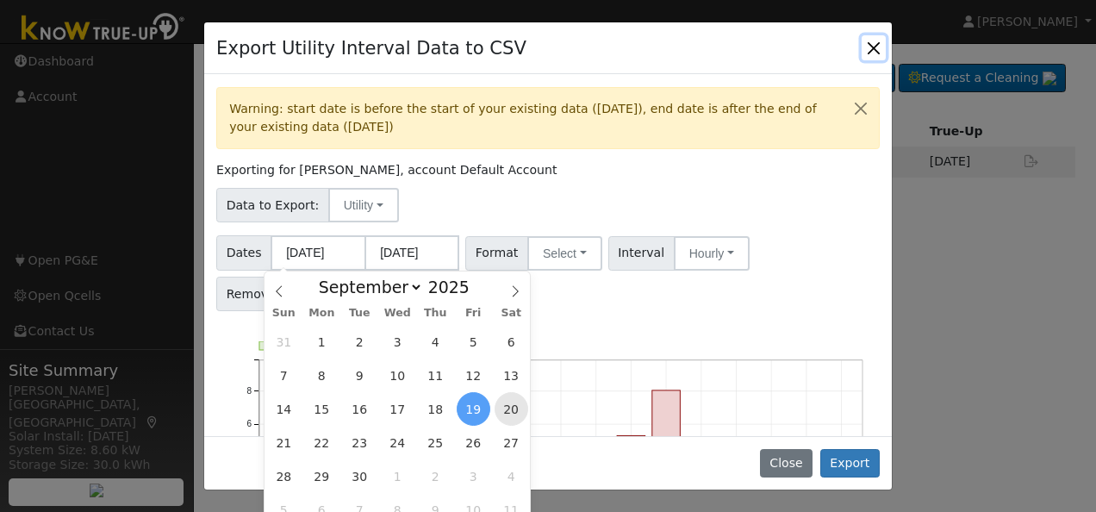
click at [511, 403] on span "20" at bounding box center [512, 409] width 34 height 34
type input "09/20/2025"
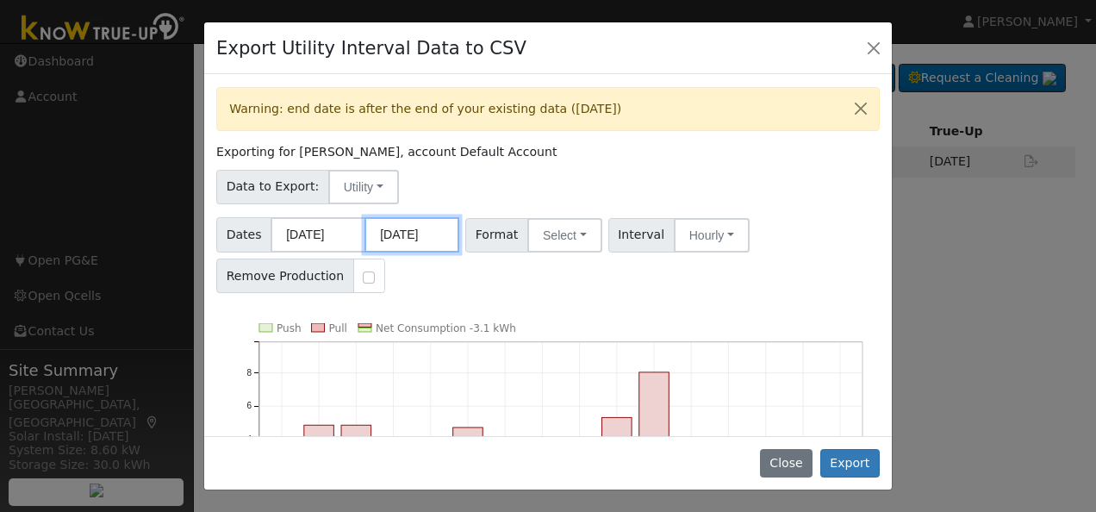
click at [441, 235] on input "10/05/2025" at bounding box center [412, 234] width 95 height 35
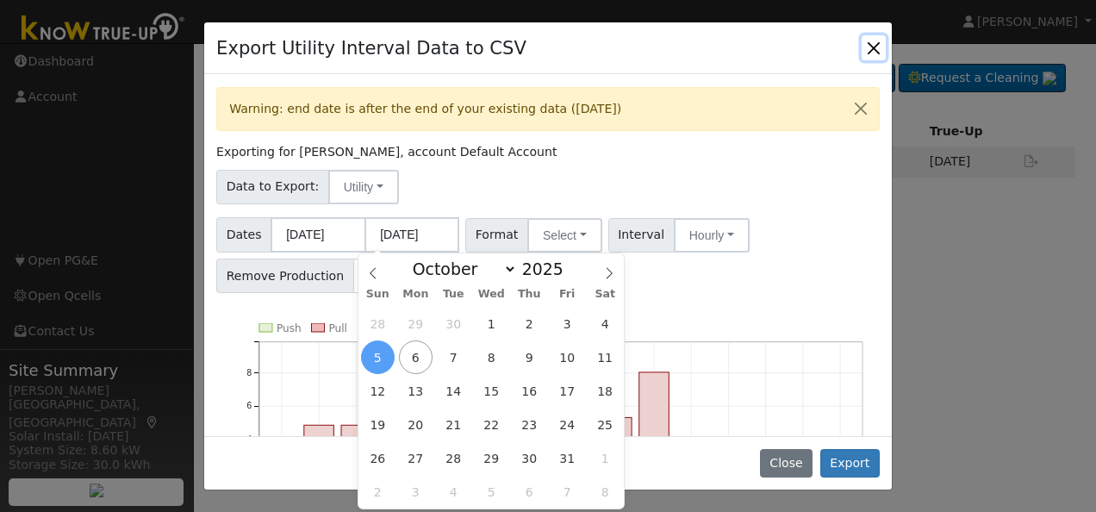
click at [384, 355] on span "5" at bounding box center [378, 357] width 34 height 34
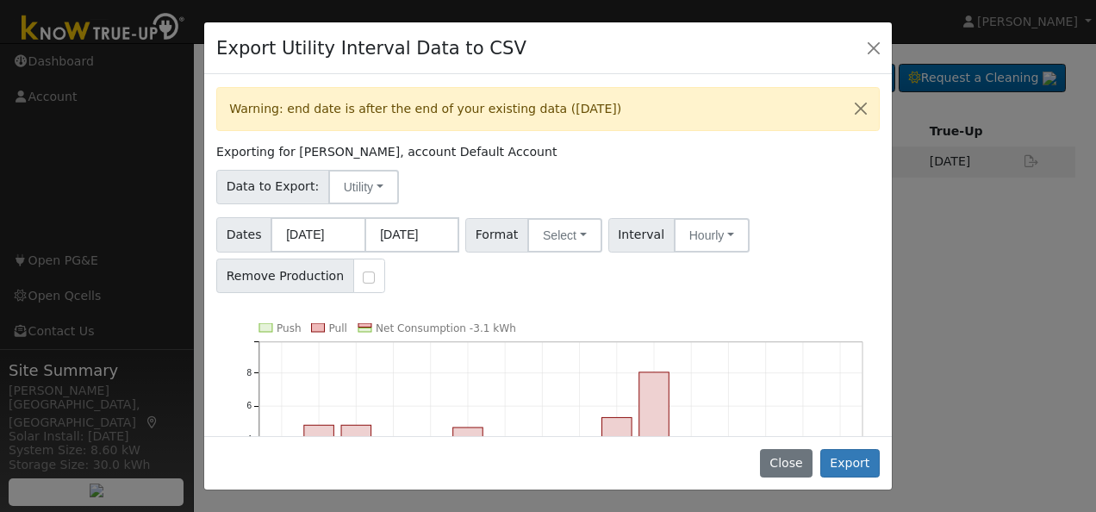
click at [523, 284] on div "Dates 09/20/2025 10/05/2025 Format Select Generic PG&E SCE SDGE Aurora Energy T…" at bounding box center [549, 252] width 670 height 82
click at [424, 232] on input "10/05/2025" at bounding box center [412, 234] width 95 height 35
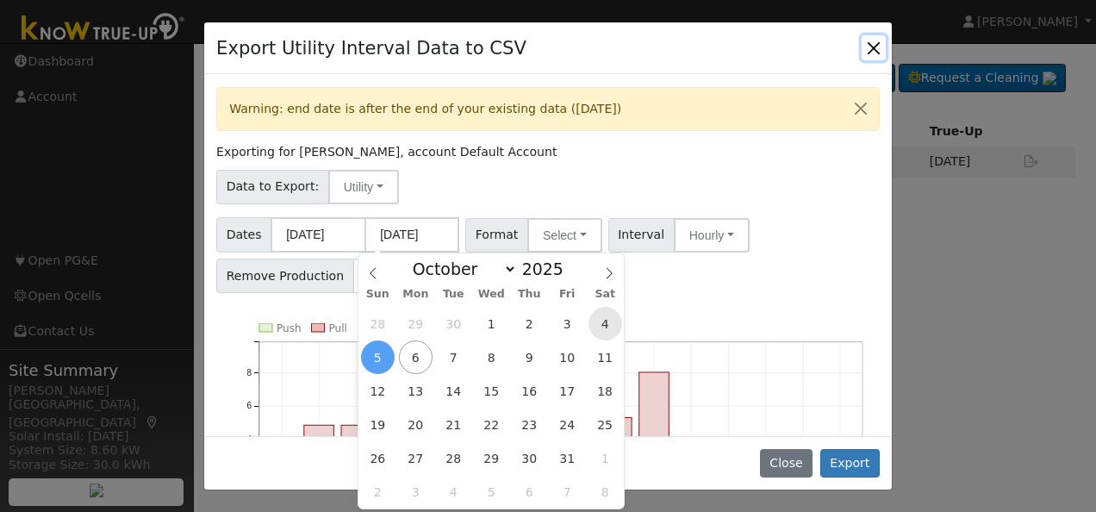
click at [608, 322] on span "4" at bounding box center [606, 324] width 34 height 34
type input "10/04/2025"
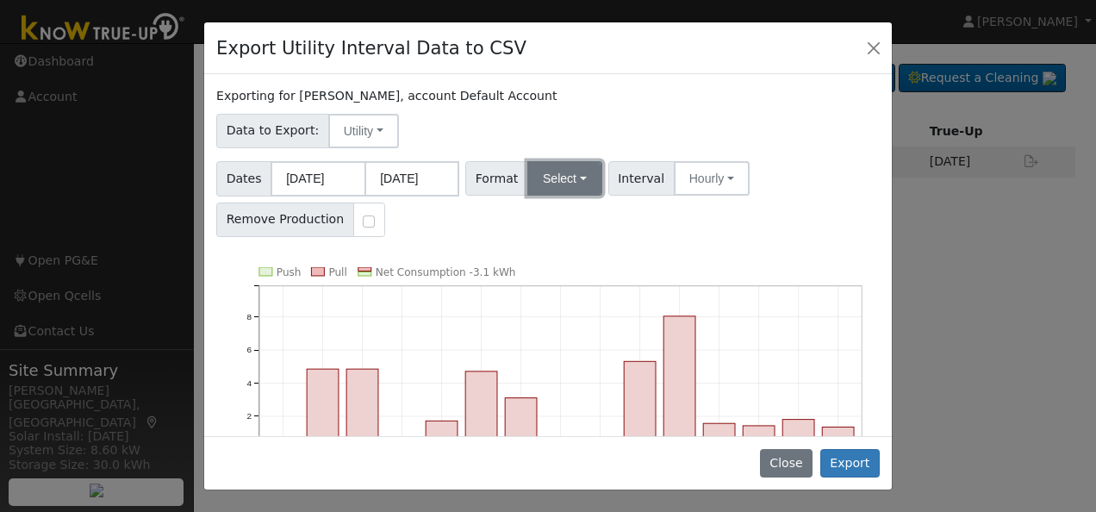
click at [576, 178] on button "Select" at bounding box center [565, 178] width 75 height 34
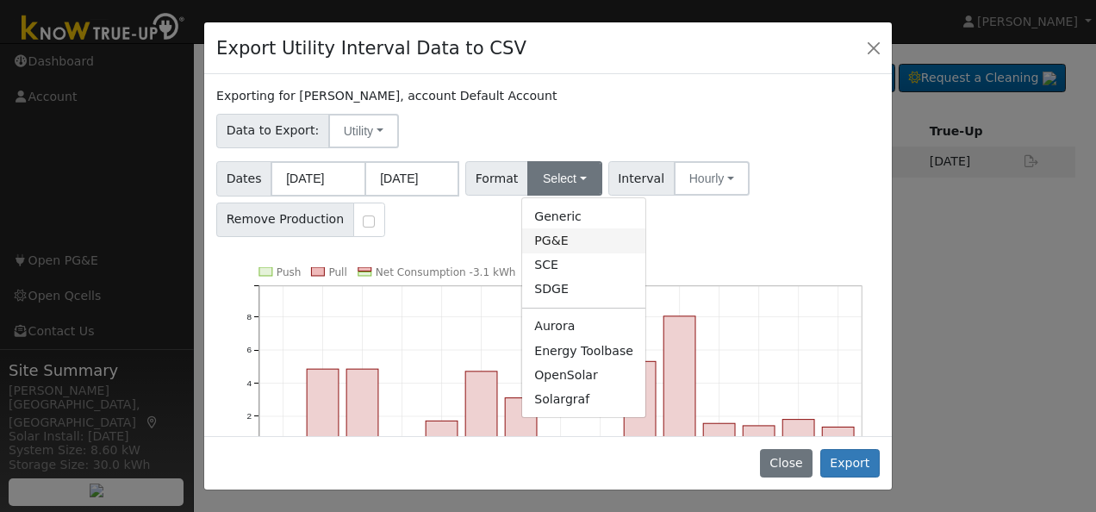
click at [548, 243] on link "PG&E" at bounding box center [583, 240] width 123 height 24
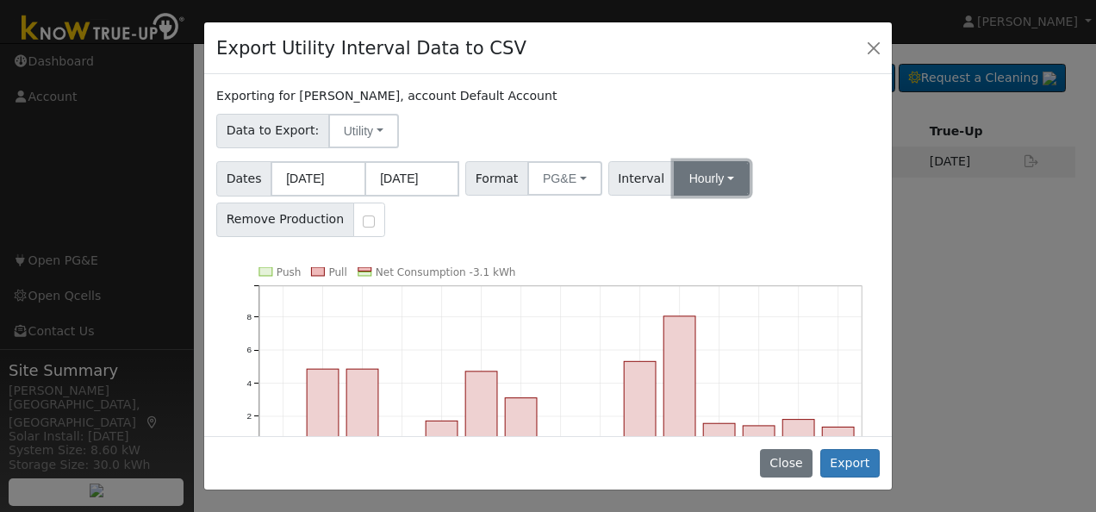
click at [712, 176] on button "Hourly" at bounding box center [712, 178] width 76 height 34
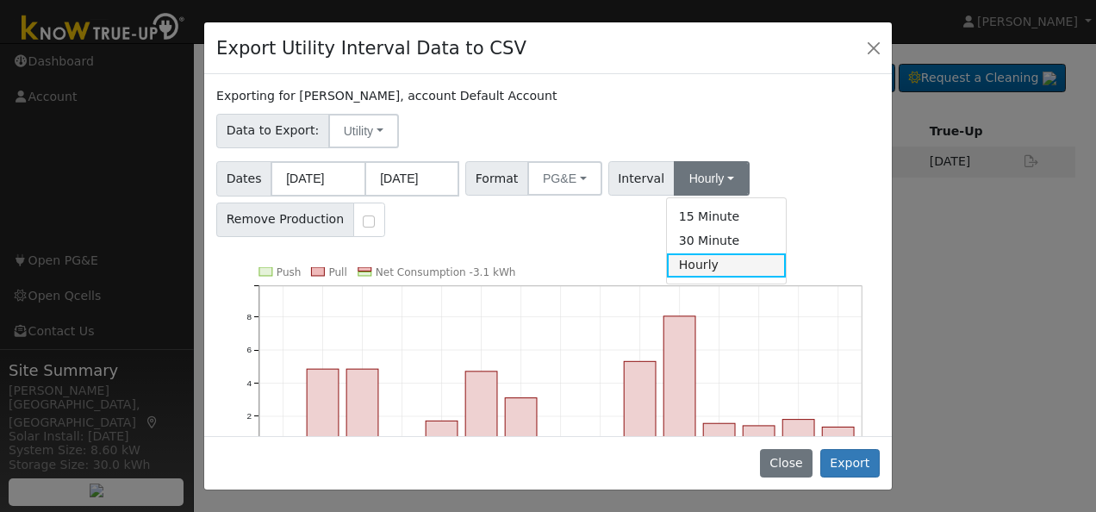
click at [674, 272] on link "Hourly" at bounding box center [727, 265] width 120 height 24
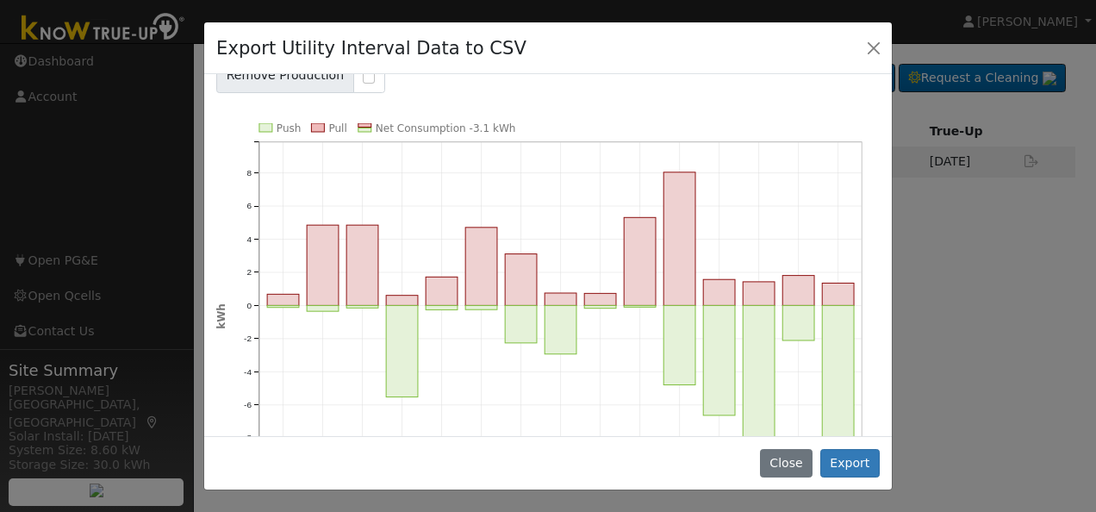
scroll to position [172, 0]
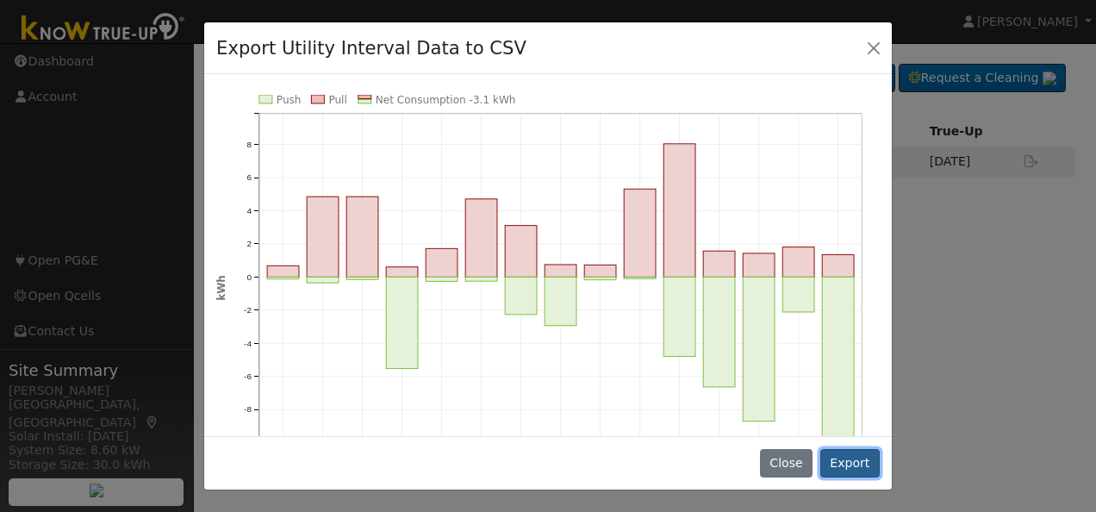
click at [850, 462] on button "Export" at bounding box center [850, 463] width 59 height 29
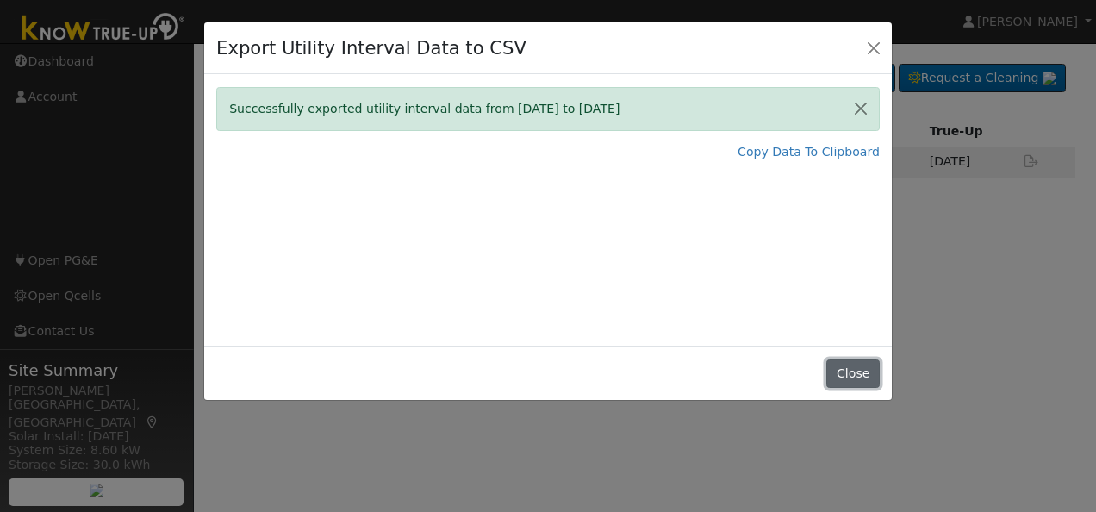
click at [854, 372] on button "Close" at bounding box center [853, 373] width 53 height 29
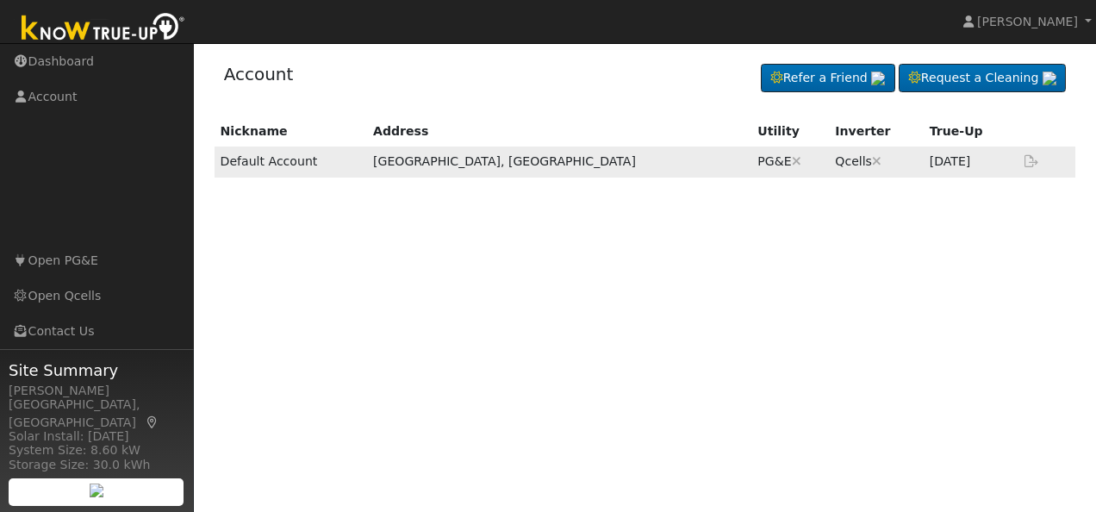
click at [1027, 162] on icon at bounding box center [1032, 161] width 16 height 12
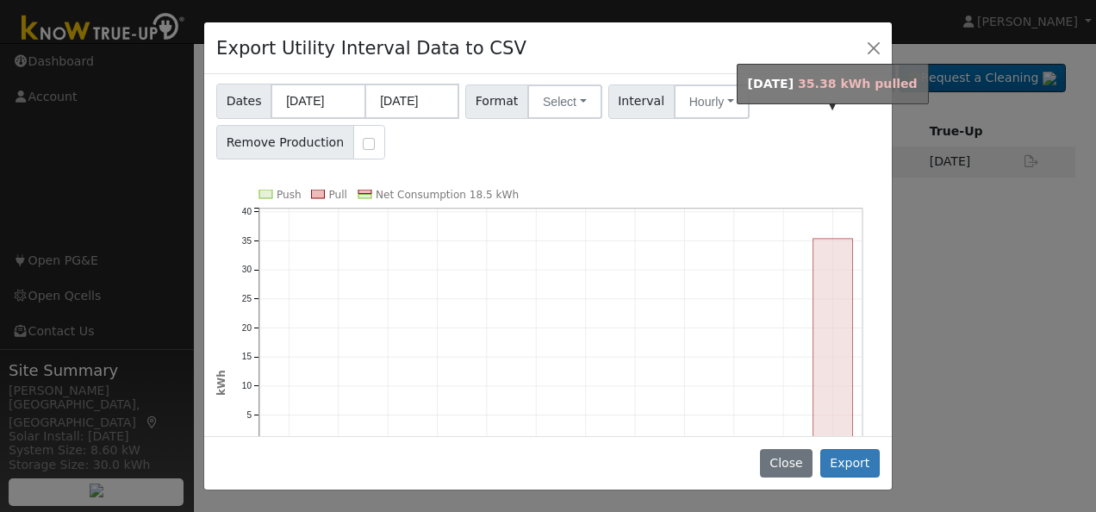
scroll to position [47, 0]
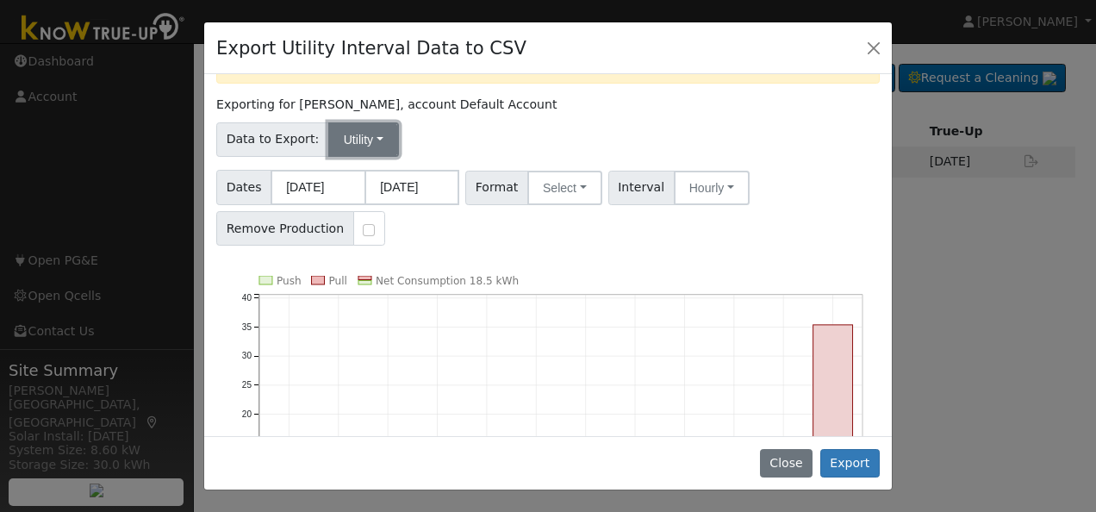
click at [369, 132] on button "Utility" at bounding box center [363, 139] width 71 height 34
click at [340, 203] on link "Solar" at bounding box center [375, 202] width 120 height 24
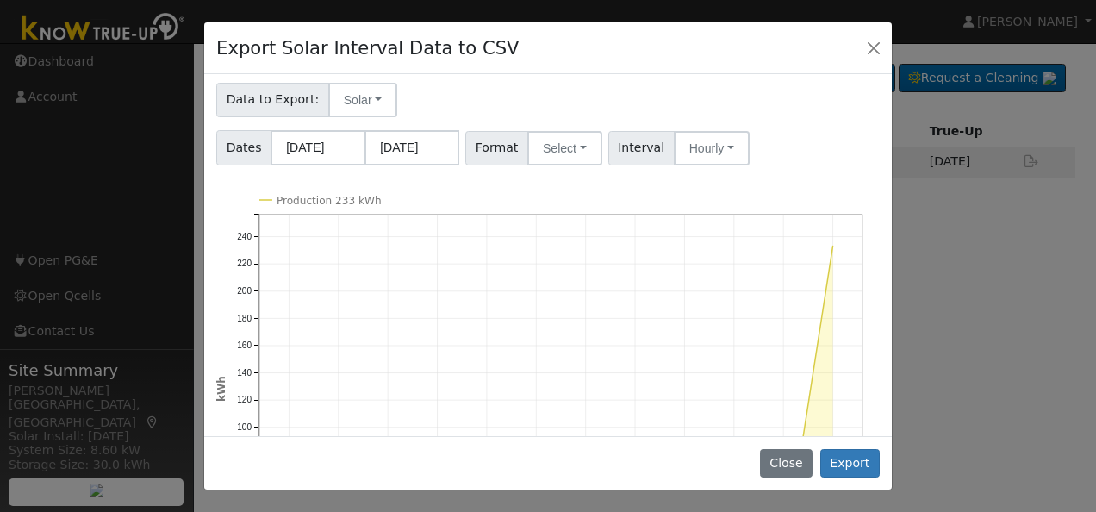
scroll to position [0, 0]
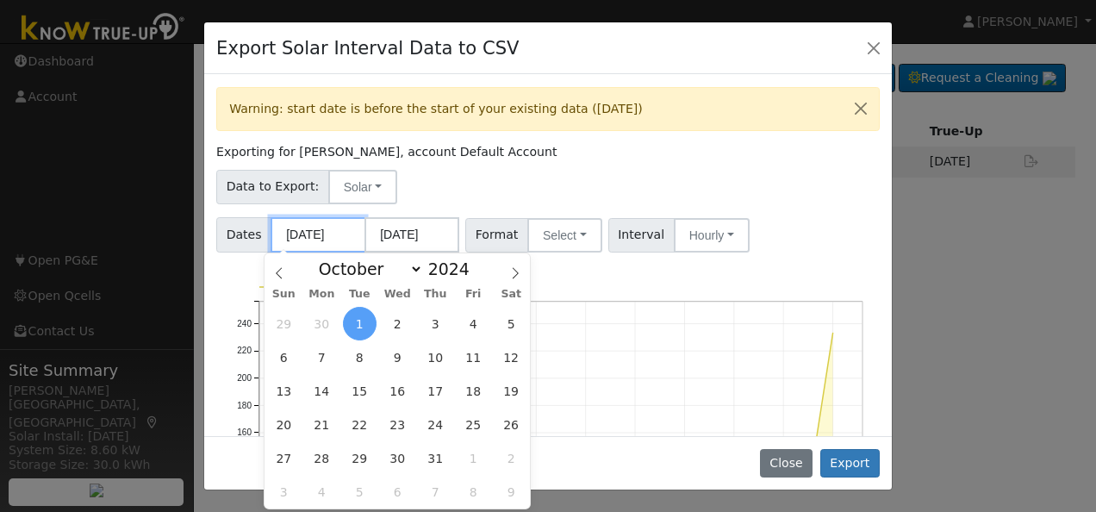
click at [344, 233] on input "10/01/2024" at bounding box center [318, 234] width 95 height 35
click at [516, 269] on icon at bounding box center [515, 273] width 12 height 12
select select "11"
click at [516, 269] on icon at bounding box center [515, 273] width 12 height 12
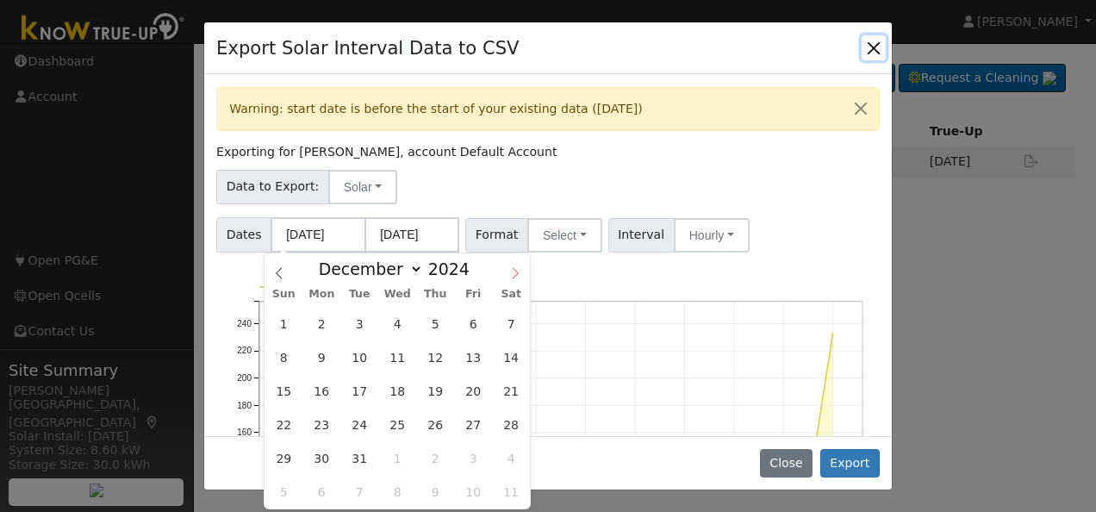
type input "2025"
click at [516, 269] on icon at bounding box center [515, 273] width 12 height 12
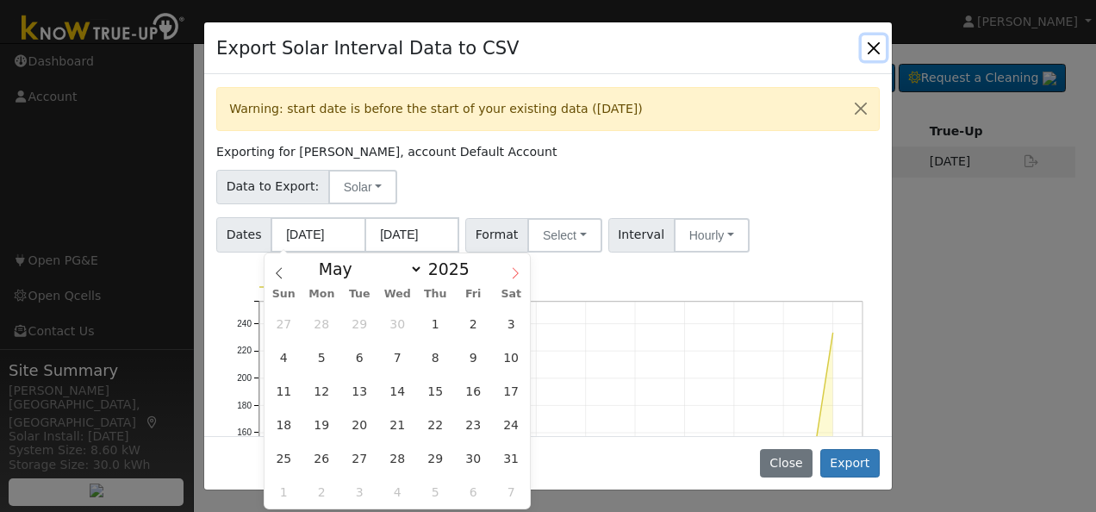
click at [516, 269] on icon at bounding box center [515, 273] width 12 height 12
select select "8"
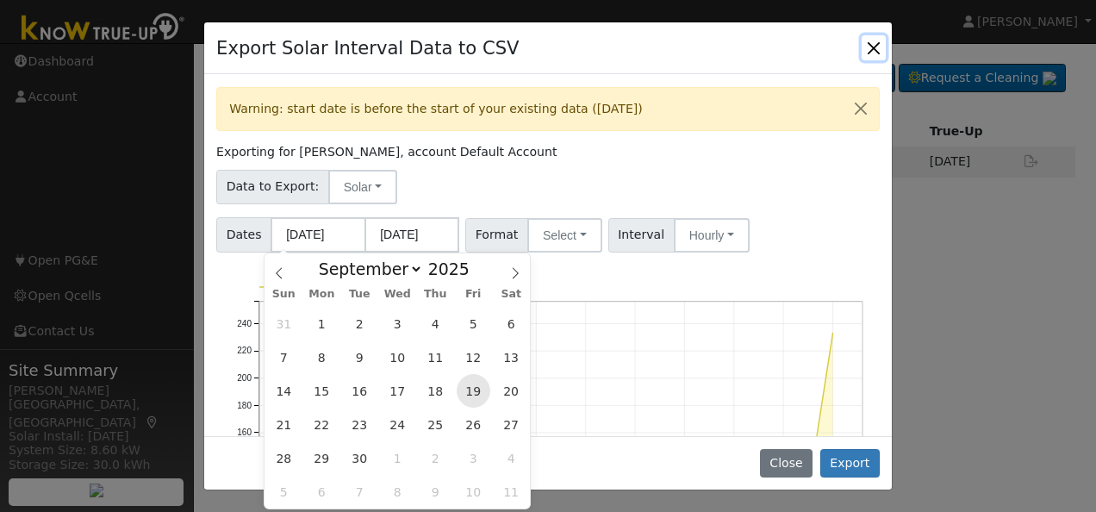
click at [478, 395] on span "19" at bounding box center [474, 391] width 34 height 34
type input "09/19/2025"
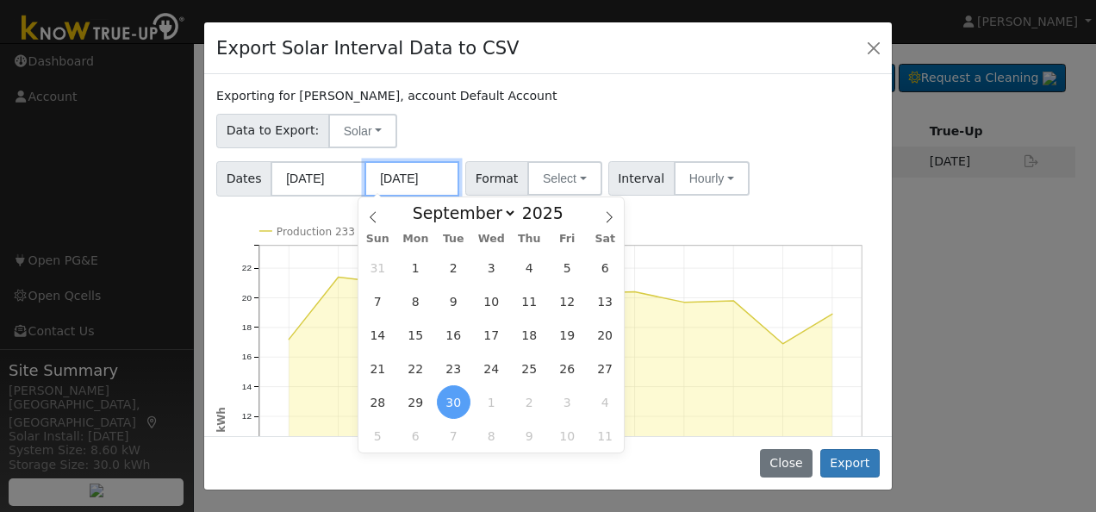
click at [438, 179] on input "09/30/2025" at bounding box center [412, 178] width 95 height 35
click at [611, 219] on icon at bounding box center [609, 217] width 12 height 12
select select "9"
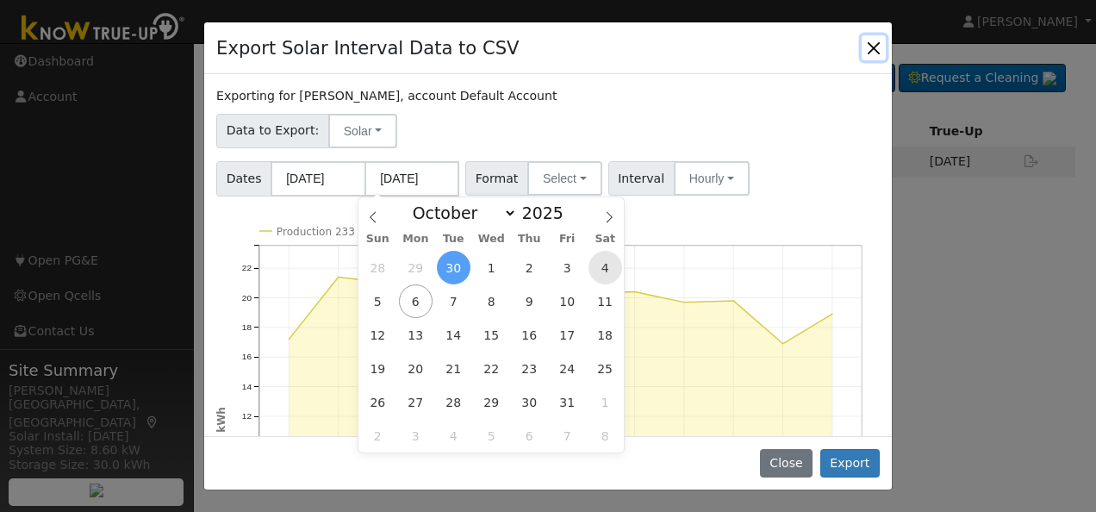
click at [603, 266] on span "4" at bounding box center [606, 268] width 34 height 34
type input "10/04/2025"
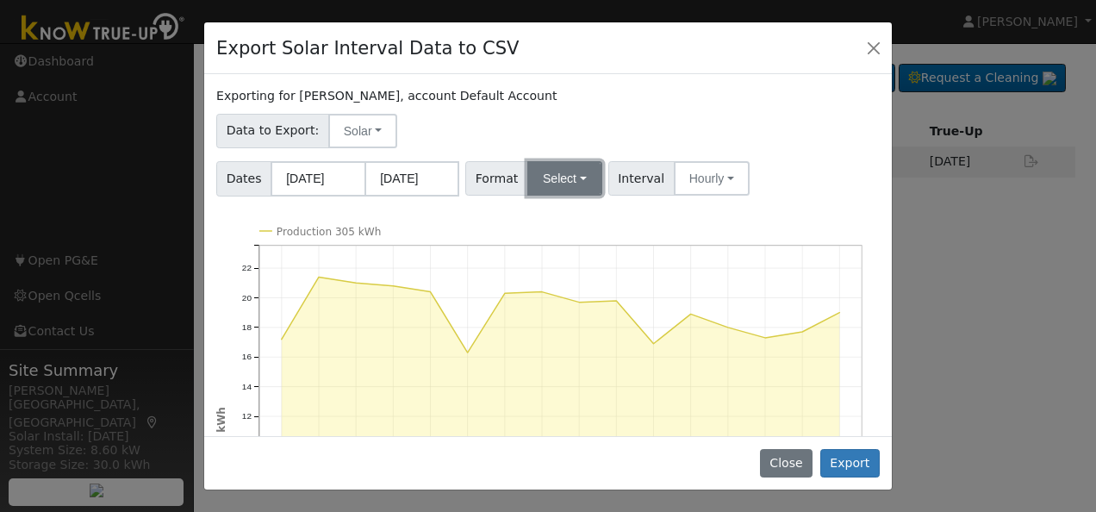
click at [576, 176] on button "Select" at bounding box center [565, 178] width 75 height 34
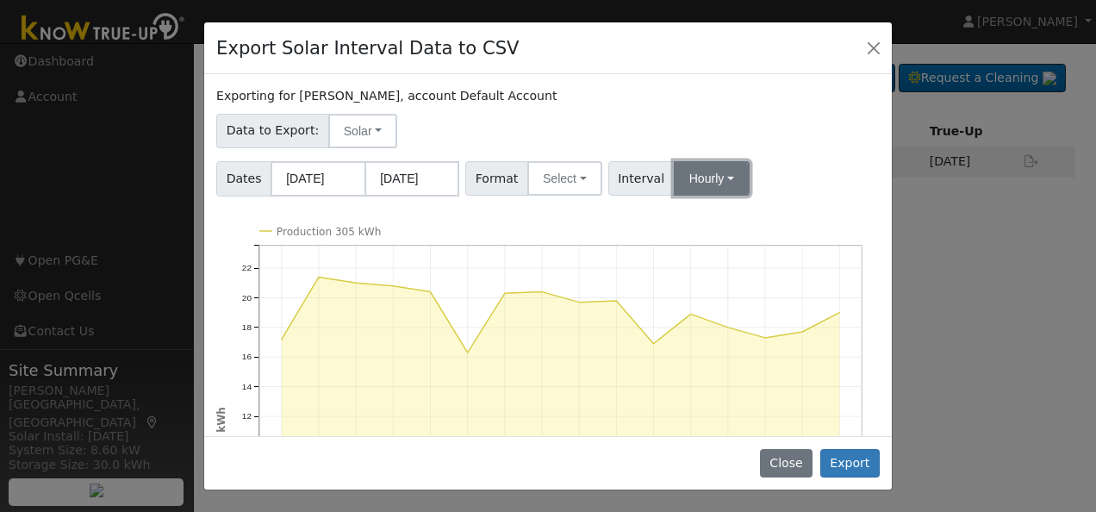
click at [712, 177] on button "Hourly" at bounding box center [712, 178] width 76 height 34
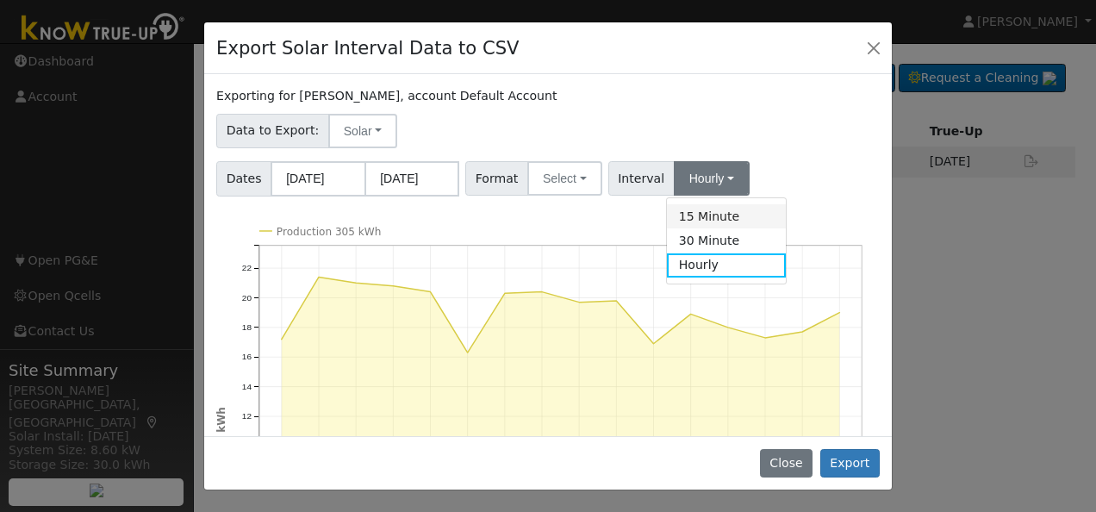
click at [696, 215] on link "15 Minute" at bounding box center [727, 216] width 120 height 24
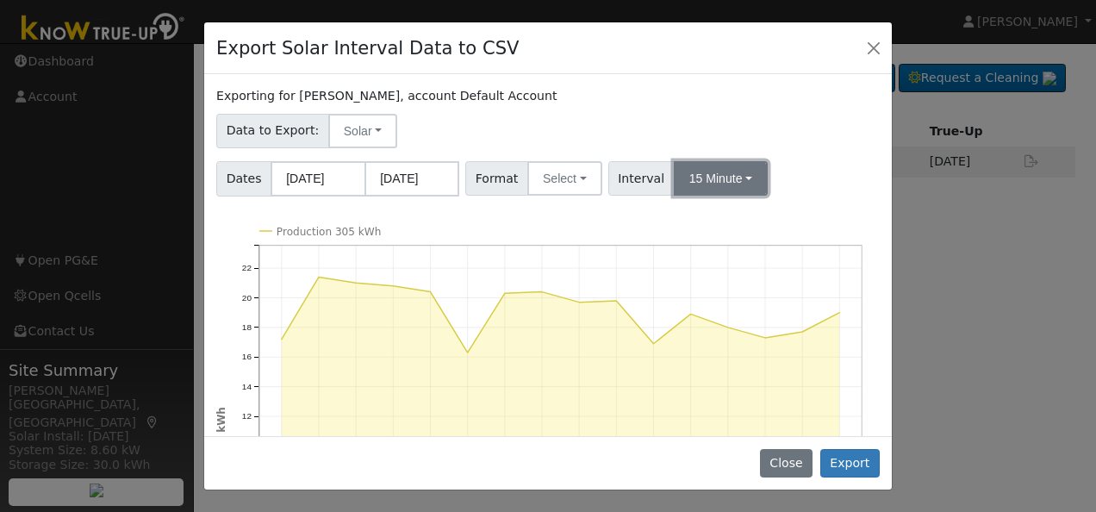
click at [730, 181] on button "15 Minute" at bounding box center [721, 178] width 94 height 34
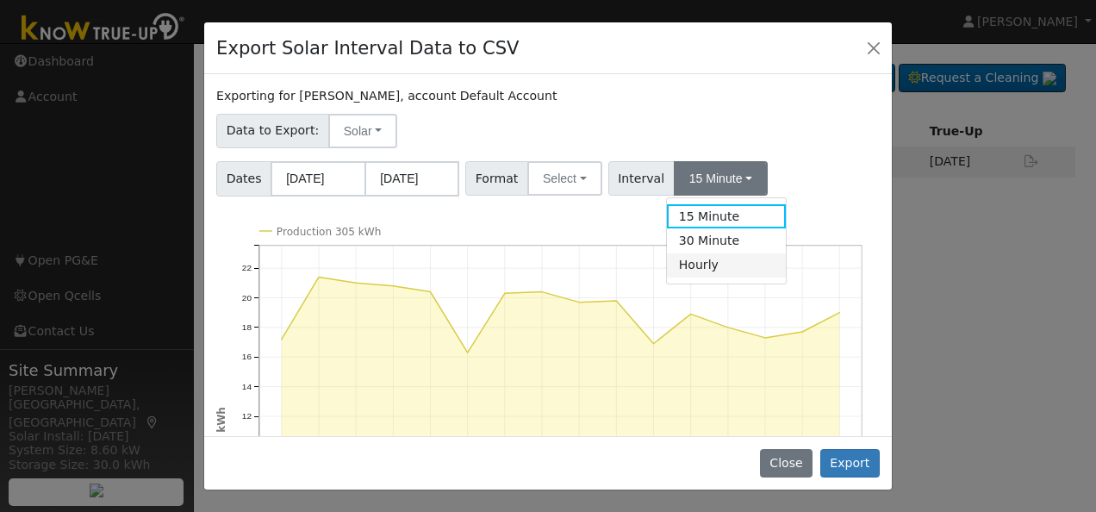
click at [689, 266] on link "Hourly" at bounding box center [727, 265] width 120 height 24
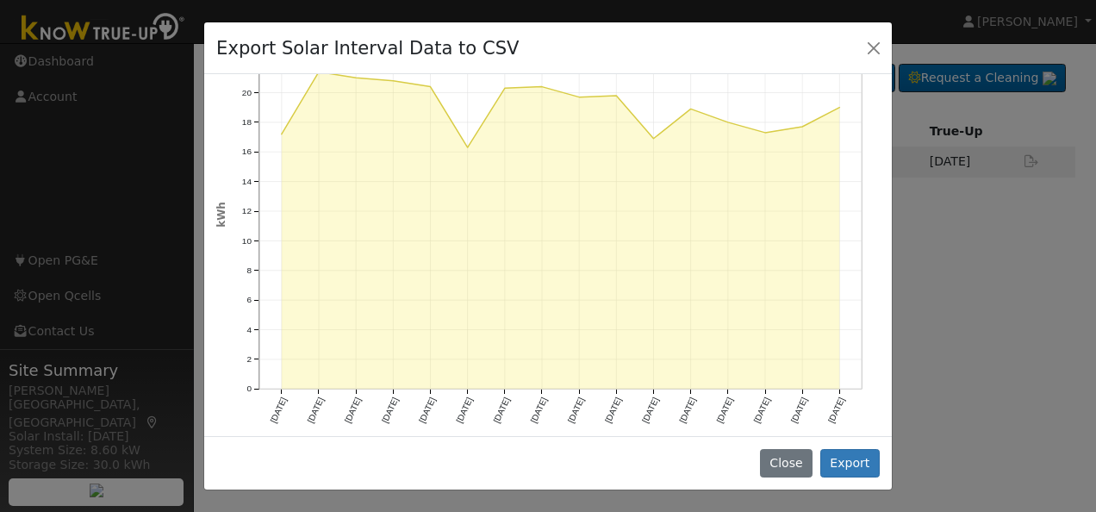
scroll to position [209, 0]
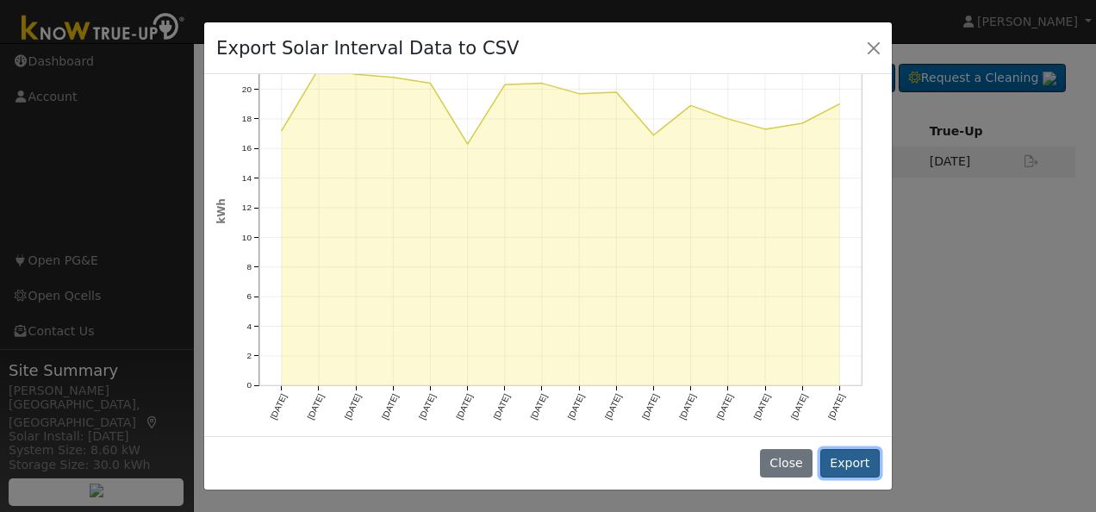
click at [857, 463] on button "Export" at bounding box center [850, 463] width 59 height 29
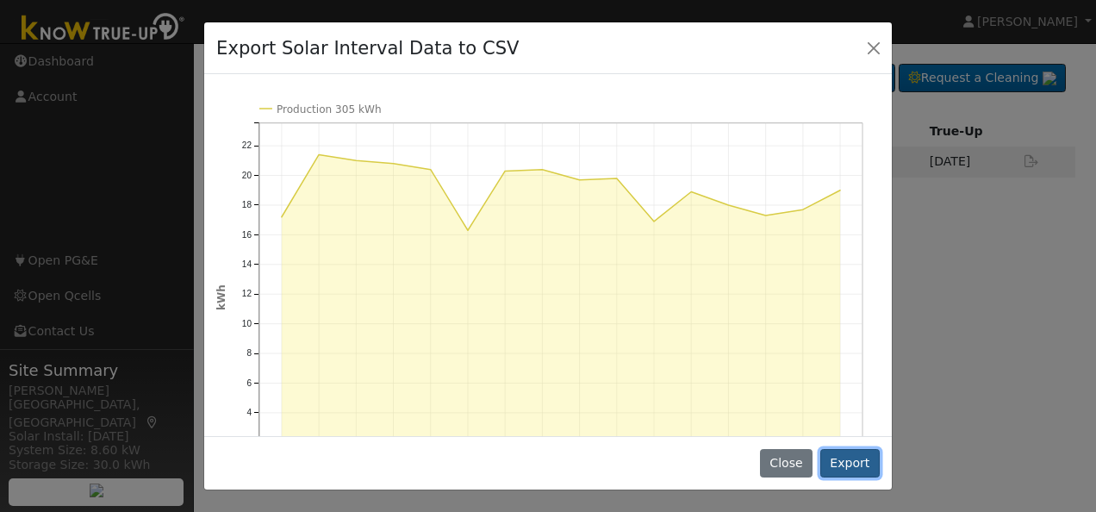
click at [856, 459] on button "Export" at bounding box center [850, 463] width 59 height 29
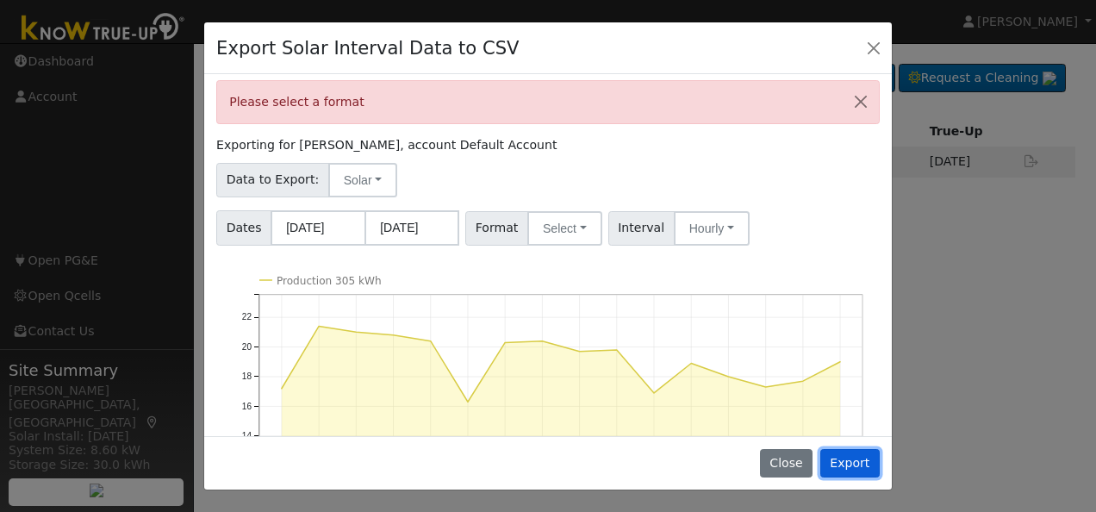
scroll to position [0, 0]
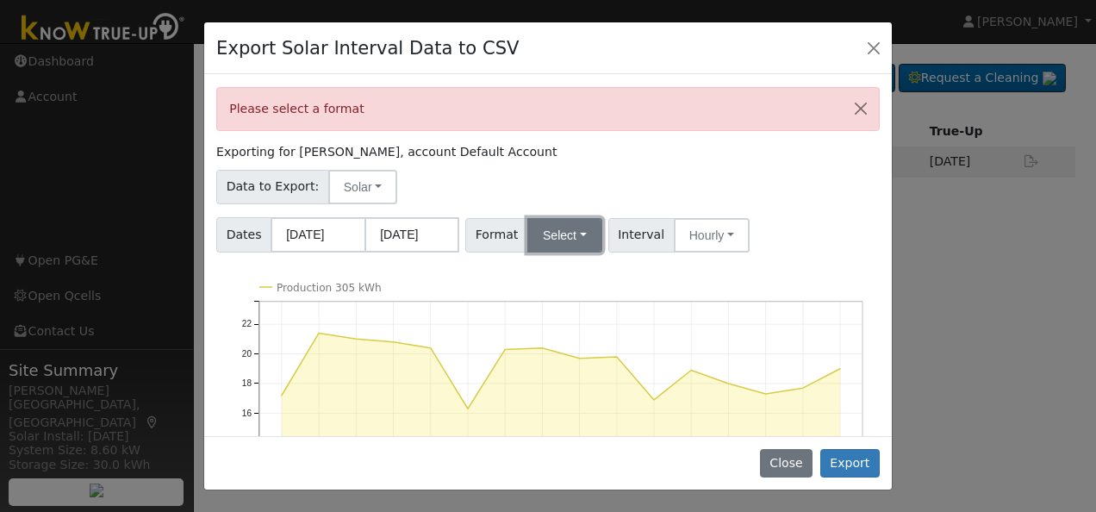
click at [571, 228] on button "Select" at bounding box center [565, 235] width 75 height 34
click at [555, 274] on link "Aurora" at bounding box center [582, 273] width 120 height 24
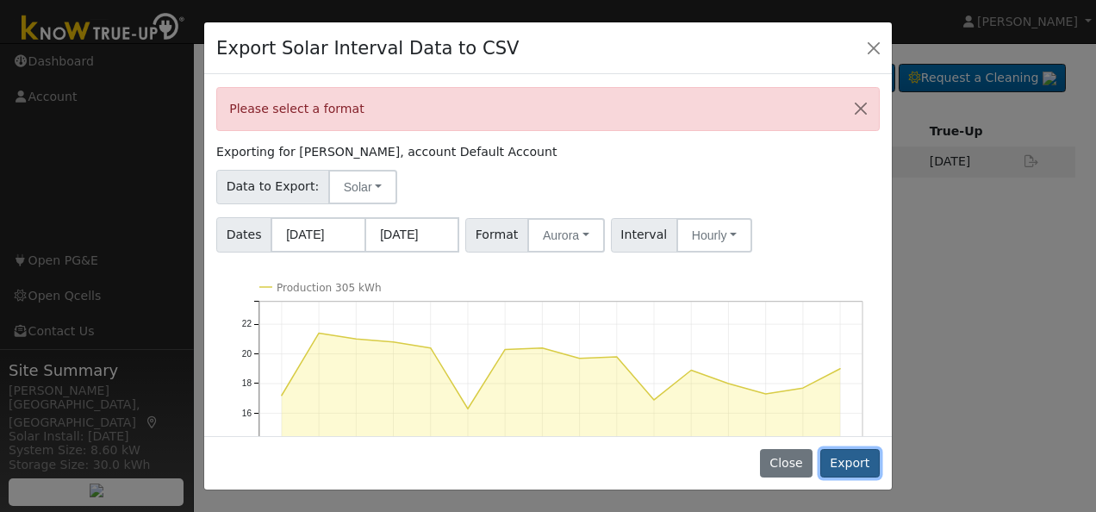
click at [850, 459] on button "Export" at bounding box center [850, 463] width 59 height 29
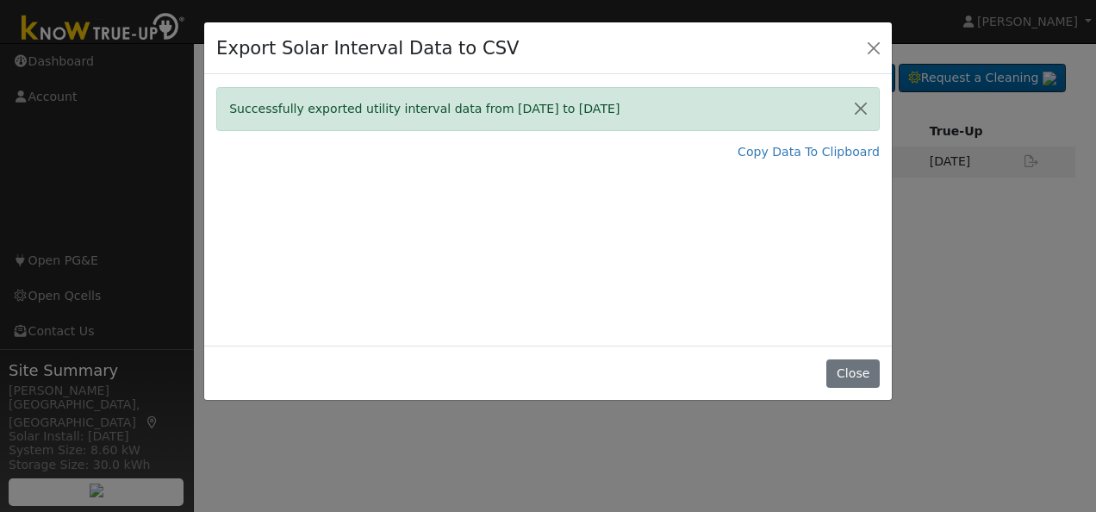
click at [994, 288] on div "Export Solar Interval Data to CSV Successfully exported utility interval data f…" at bounding box center [548, 256] width 1096 height 512
click at [846, 371] on button "Close" at bounding box center [853, 373] width 53 height 29
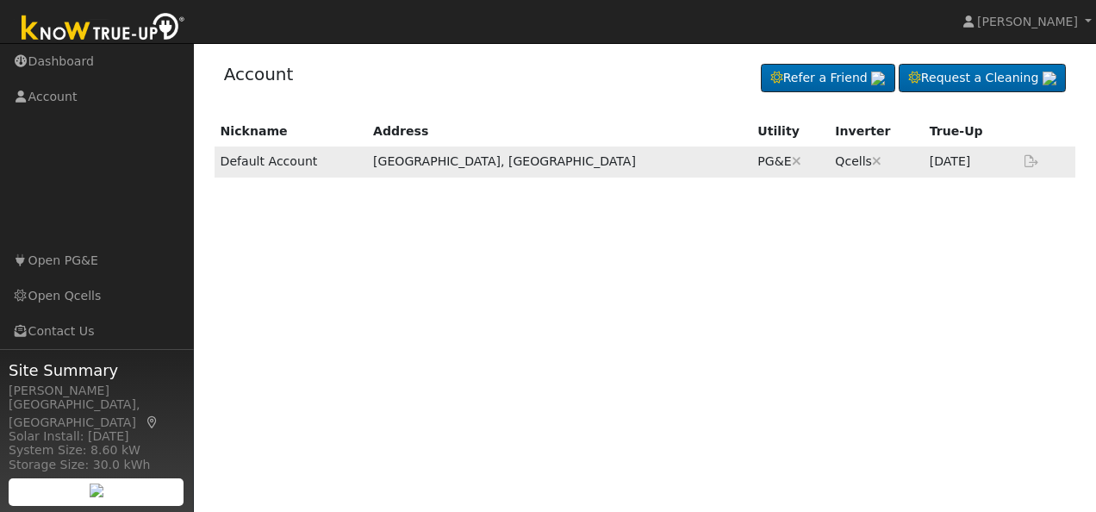
click at [1029, 157] on icon at bounding box center [1032, 161] width 16 height 12
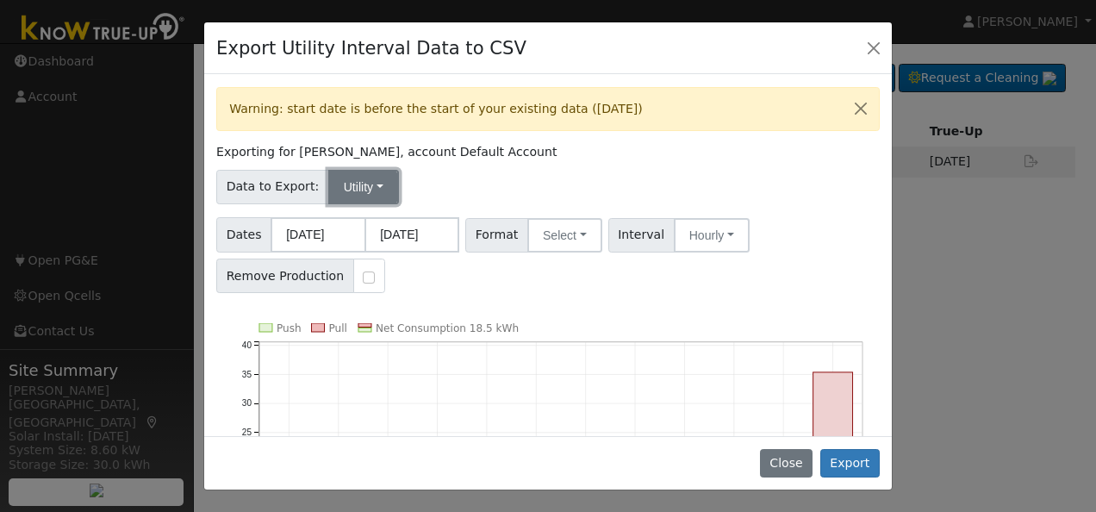
click at [366, 182] on button "Utility" at bounding box center [363, 187] width 71 height 34
click at [875, 47] on button "Close" at bounding box center [874, 47] width 24 height 24
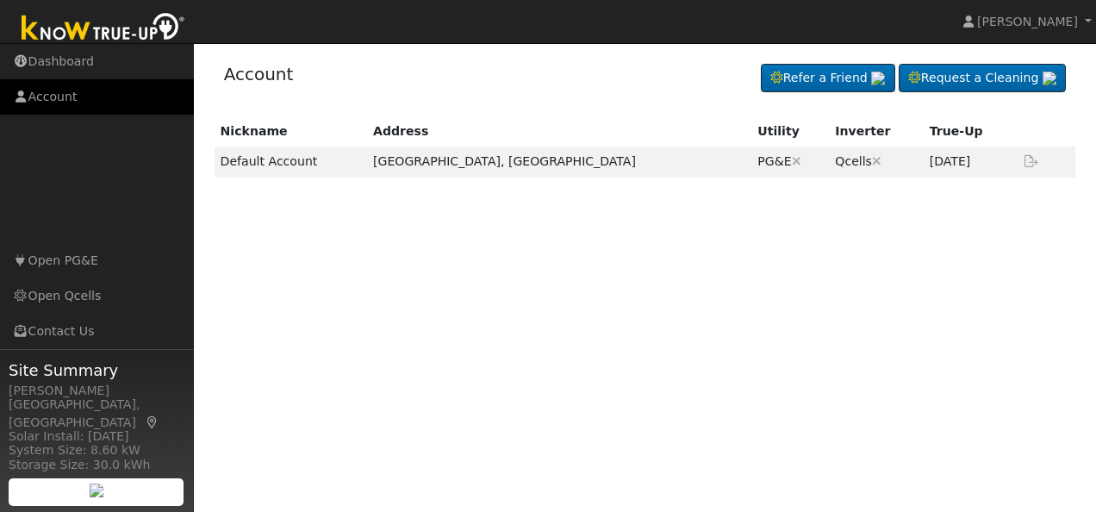
click at [52, 99] on link "Account" at bounding box center [97, 96] width 194 height 35
click at [267, 165] on td "Default Account" at bounding box center [291, 162] width 153 height 30
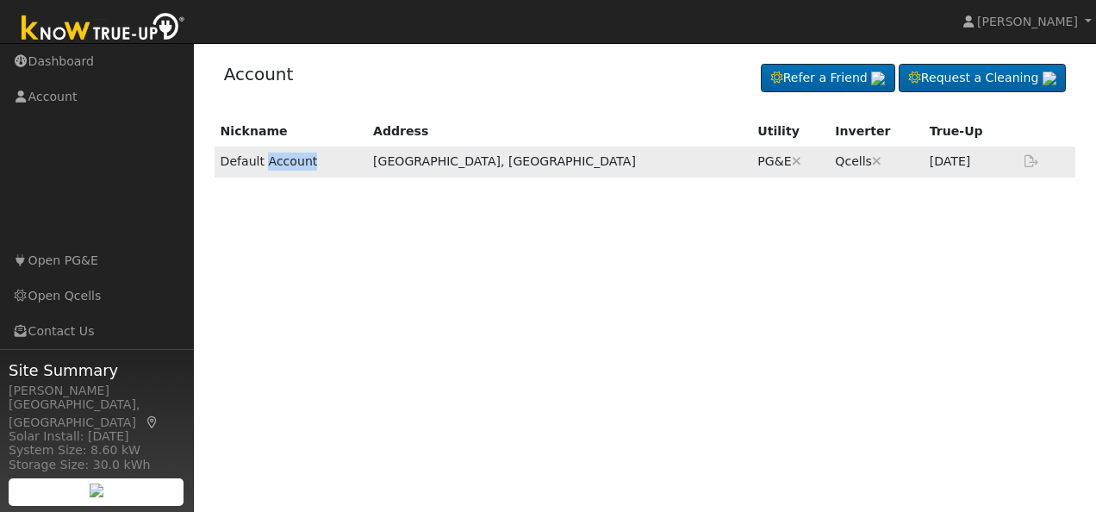
click at [267, 165] on td "Default Account" at bounding box center [291, 162] width 153 height 30
drag, startPoint x: 267, startPoint y: 165, endPoint x: 286, endPoint y: 255, distance: 91.6
click at [286, 255] on div "Nickname Address Utility Inverter True-Up Default Account Fresno, CA PG&E Are y…" at bounding box center [645, 269] width 867 height 307
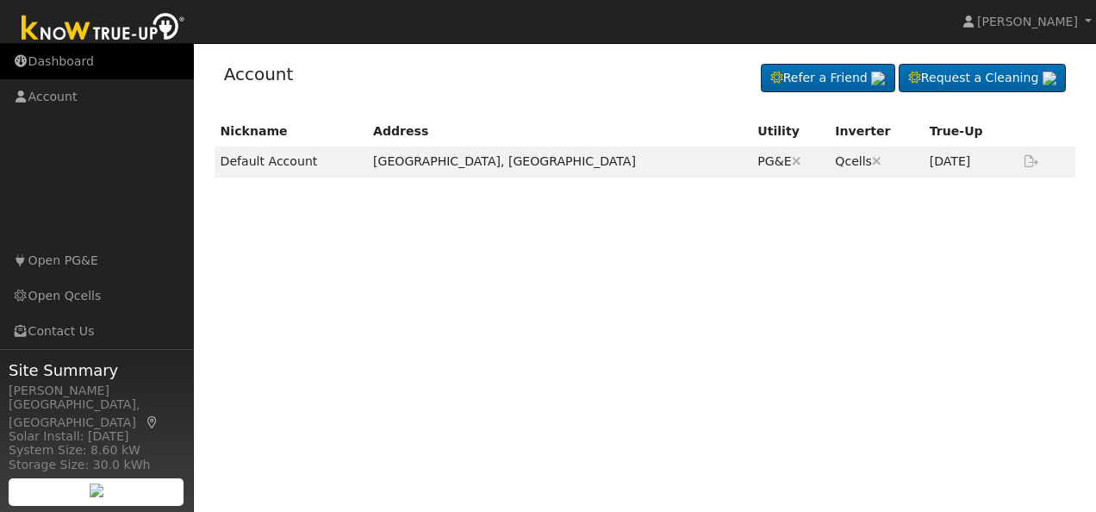
click at [53, 59] on link "Dashboard" at bounding box center [97, 61] width 194 height 35
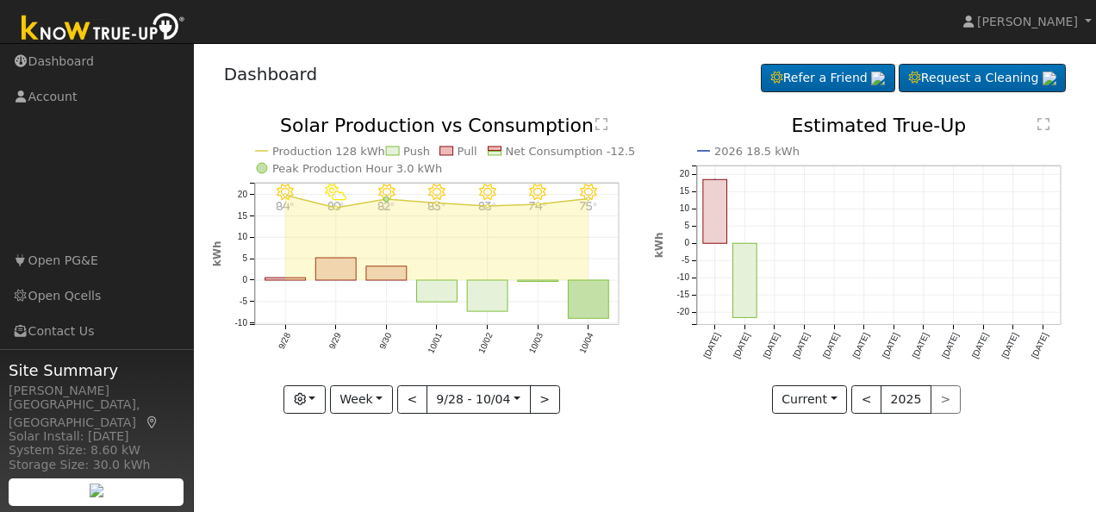
click at [721, 153] on text "2026 18.5 kWh" at bounding box center [757, 151] width 85 height 13
click at [702, 150] on icon "2026 18.5 kWh [DATE] Oct '[DATE] Dec '[DATE] Feb '[DATE] Apr '[DATE] Jun '[DATE…" at bounding box center [866, 258] width 424 height 284
click at [703, 148] on icon "2026 18.5 kWh [DATE] Oct '[DATE] Dec '[DATE] Feb '[DATE] Apr '[DATE] Jun '[DATE…" at bounding box center [866, 258] width 424 height 284
click at [646, 173] on div "2026 18.5 kWh [DATE] Oct '[DATE] Dec '[DATE] Feb '[DATE] Apr '[DATE] Jun '[DATE…" at bounding box center [867, 277] width 443 height 323
click at [753, 148] on text "2026 18.5 kWh" at bounding box center [757, 151] width 85 height 13
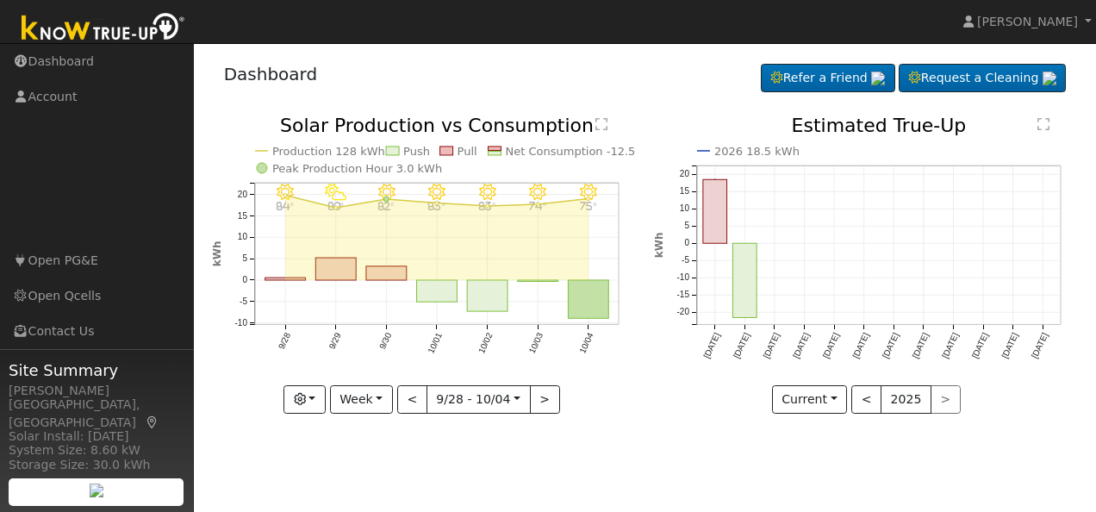
click at [558, 153] on text "Net Consumption -12.5 kWh" at bounding box center [584, 151] width 159 height 13
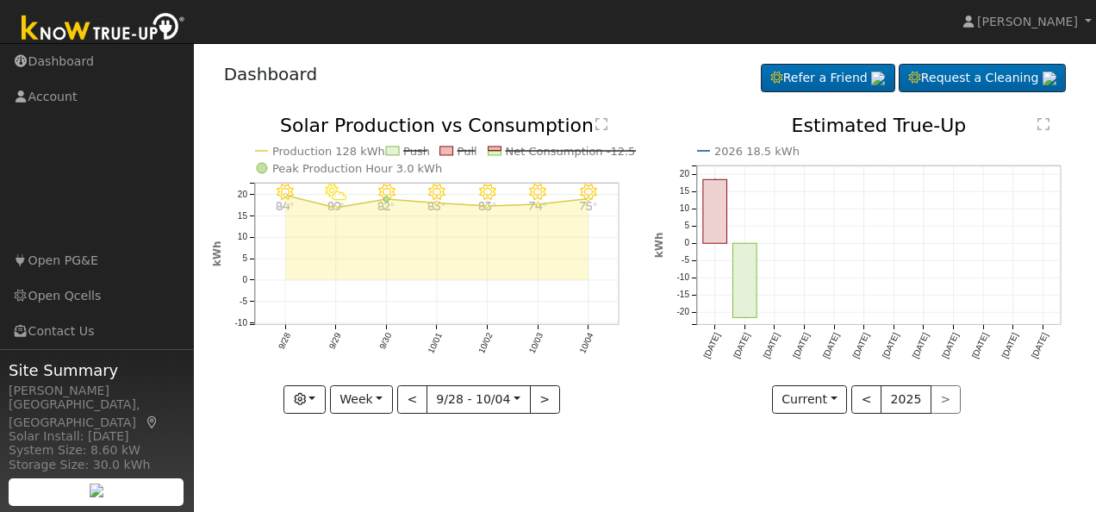
click at [558, 153] on text "Net Consumption -12.5 kWh" at bounding box center [584, 151] width 159 height 13
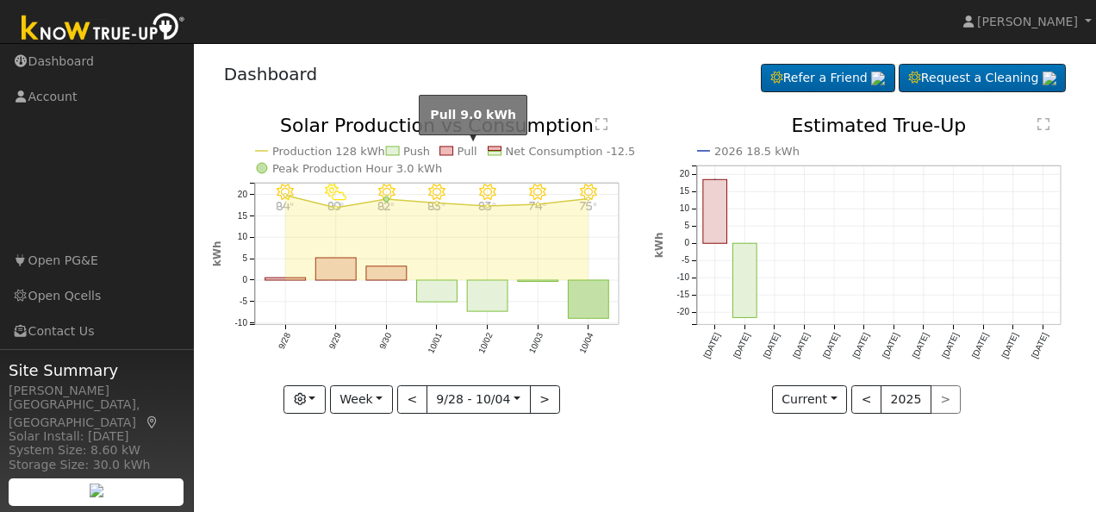
click at [464, 153] on text "Pull" at bounding box center [467, 151] width 20 height 13
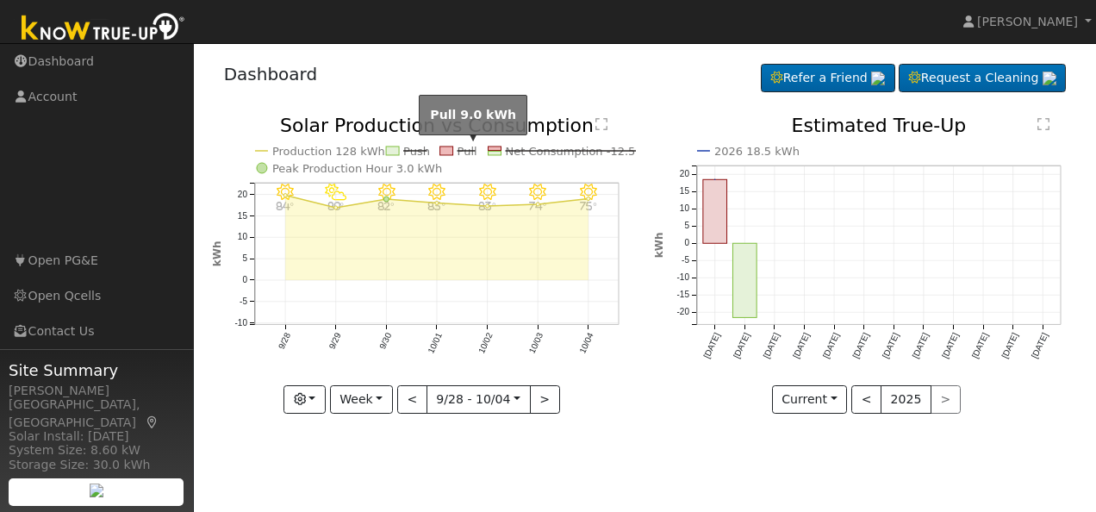
click at [464, 153] on text "Pull" at bounding box center [467, 151] width 20 height 13
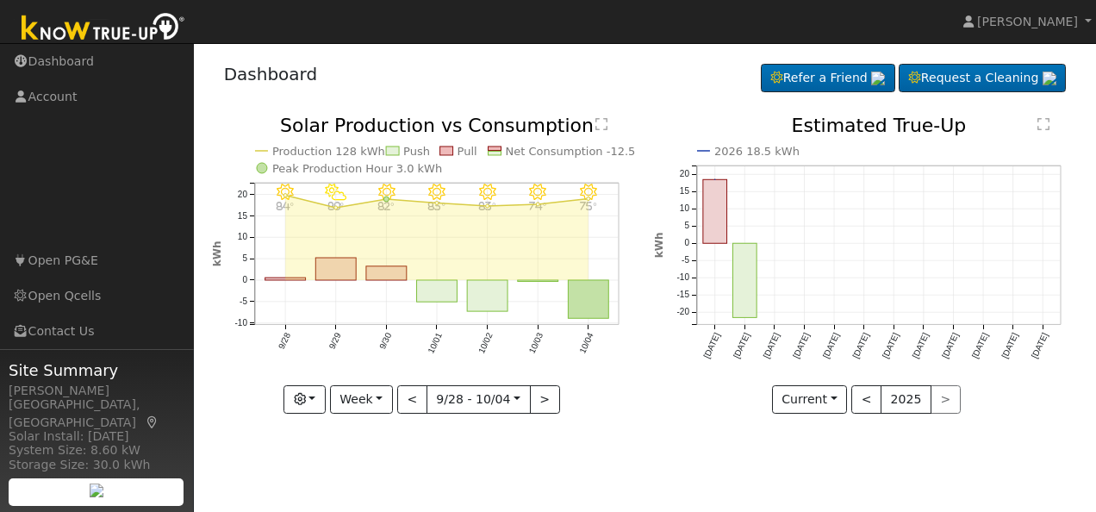
click at [395, 169] on text "Peak Production Hour 3.0 kWh" at bounding box center [357, 168] width 170 height 13
